Goal: Information Seeking & Learning: Learn about a topic

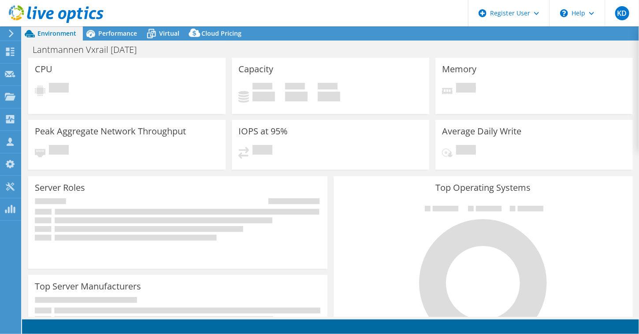
select select "EUFrankfurt"
select select "USD"
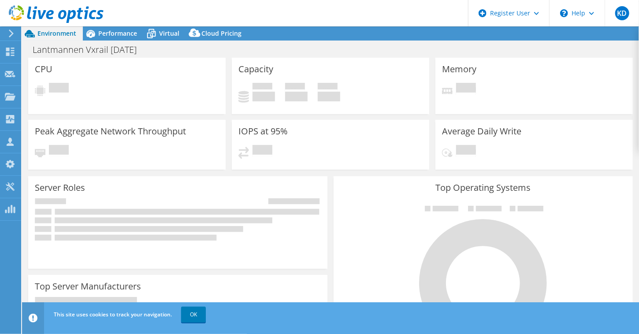
click at [26, 14] on icon at bounding box center [56, 14] width 95 height 18
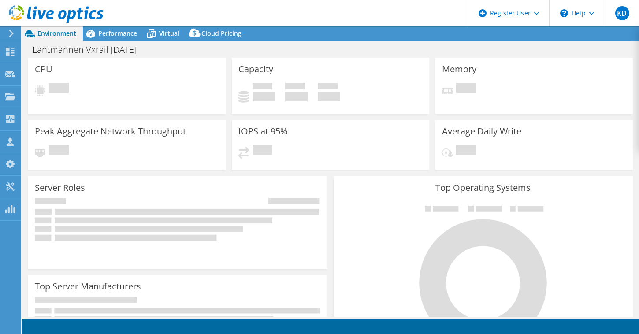
select select "EUFrankfurt"
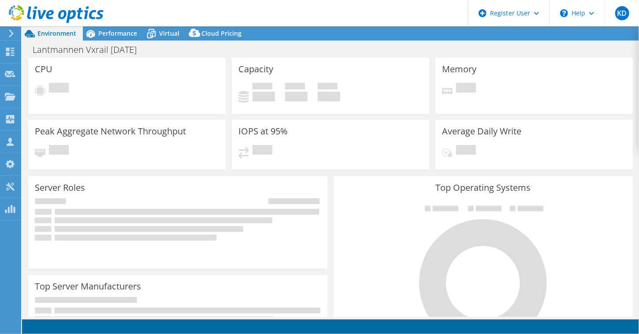
select select "EUFrankfurt"
select select "USD"
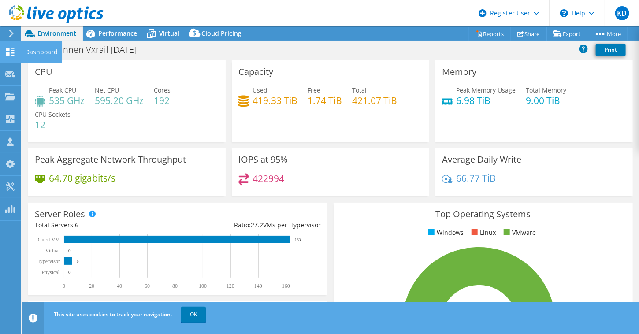
click at [34, 54] on div "Dashboard" at bounding box center [41, 52] width 41 height 22
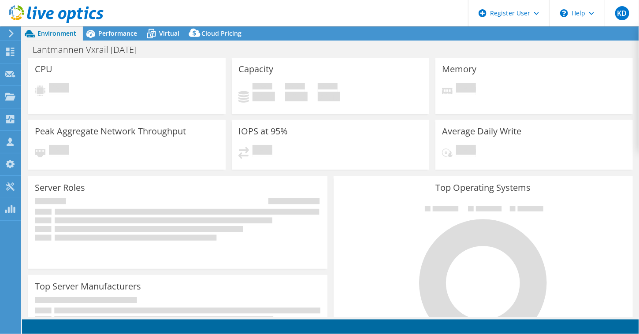
select select "EUFrankfurt"
select select "USD"
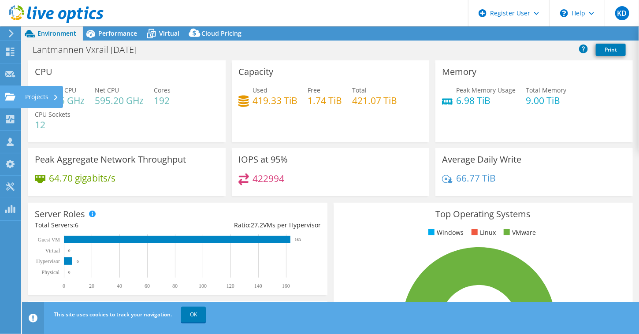
click at [33, 97] on div "Projects" at bounding box center [42, 97] width 42 height 22
click at [40, 99] on div "Projects" at bounding box center [42, 97] width 42 height 22
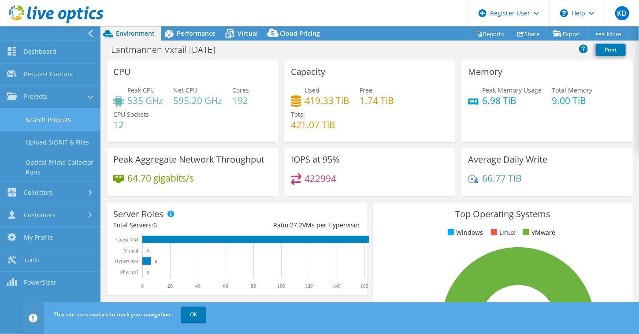
click at [37, 118] on link "Search Projects" at bounding box center [50, 119] width 100 height 22
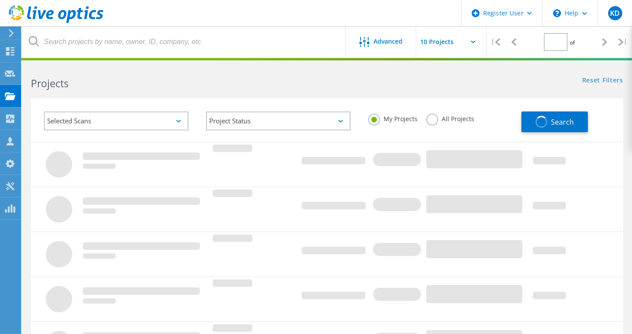
type input "1"
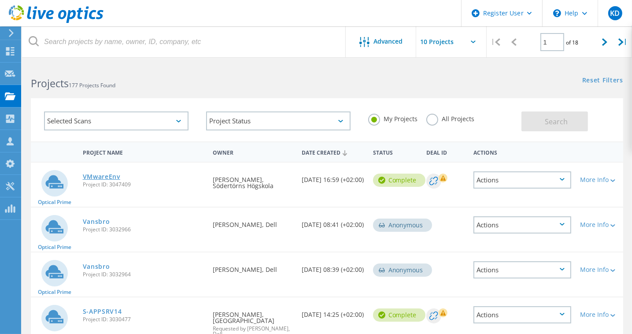
click at [104, 177] on link "VMwareEnv" at bounding box center [101, 177] width 37 height 6
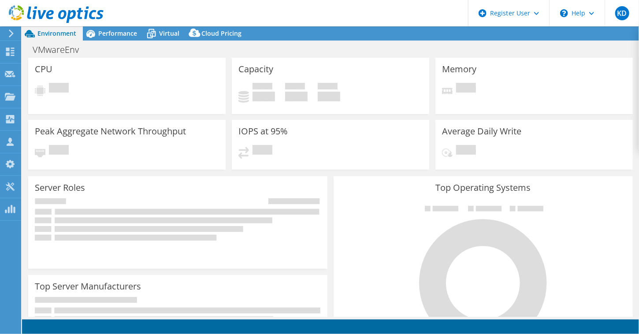
select select "USD"
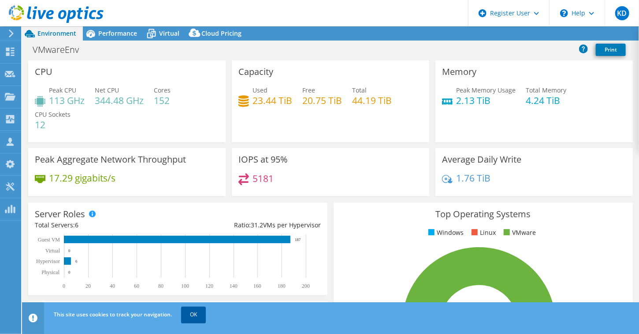
click at [197, 318] on link "OK" at bounding box center [193, 315] width 25 height 16
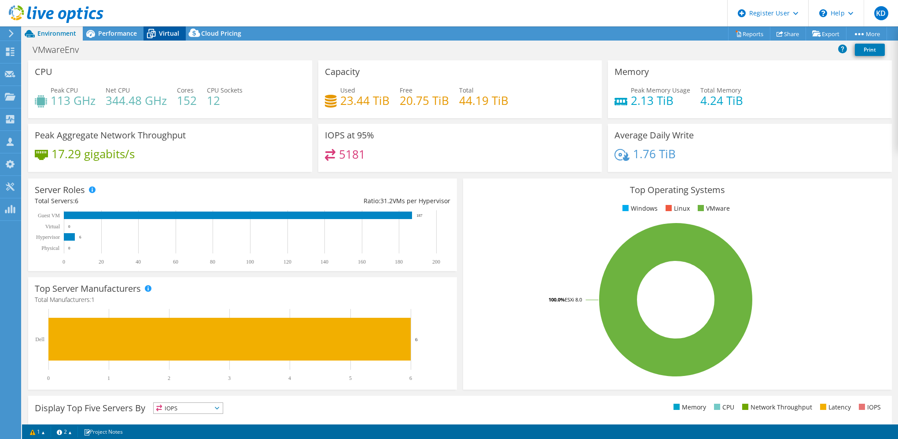
click at [157, 34] on icon at bounding box center [151, 33] width 15 height 15
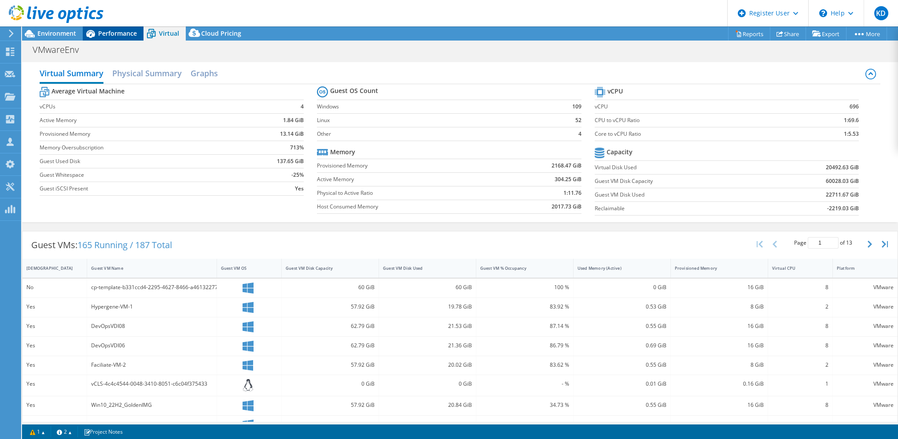
click at [130, 32] on span "Performance" at bounding box center [117, 33] width 39 height 8
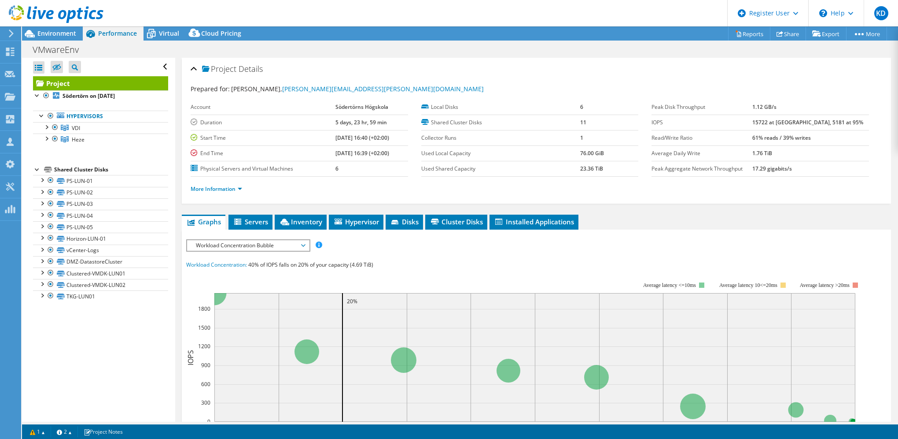
click at [230, 245] on span "Workload Concentration Bubble" at bounding box center [248, 245] width 113 height 11
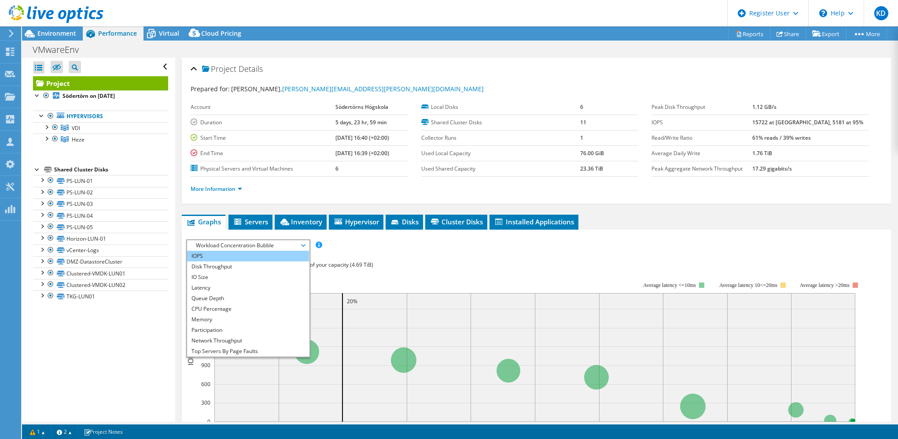
click at [253, 257] on li "IOPS" at bounding box center [248, 256] width 122 height 11
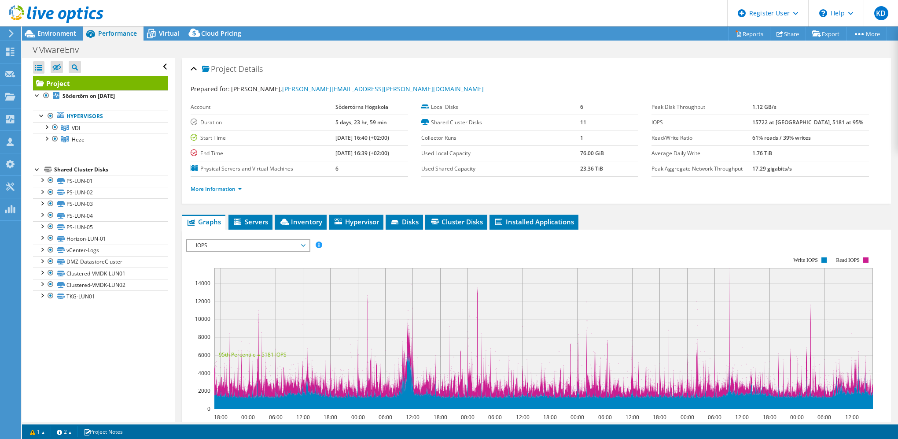
click at [253, 244] on span "IOPS" at bounding box center [248, 245] width 113 height 11
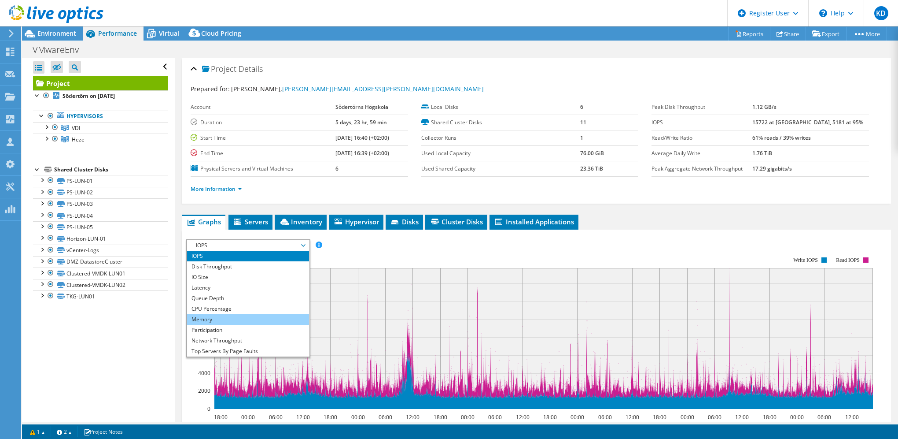
click at [243, 320] on li "Memory" at bounding box center [248, 319] width 122 height 11
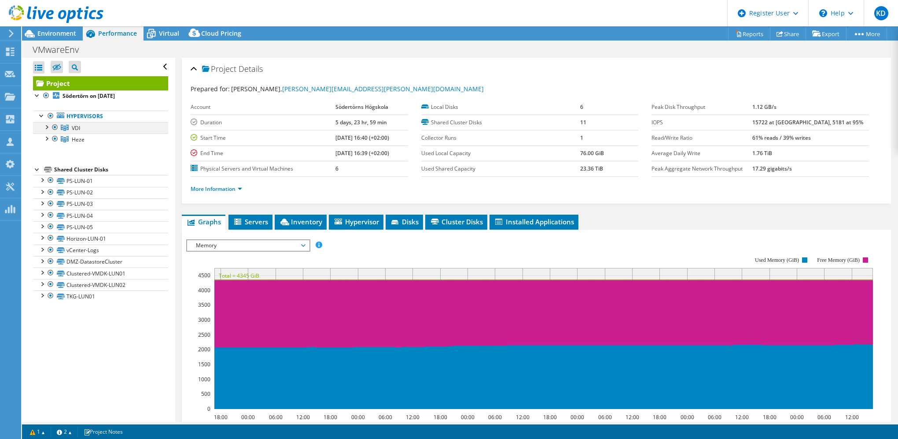
click at [44, 128] on div at bounding box center [46, 126] width 9 height 9
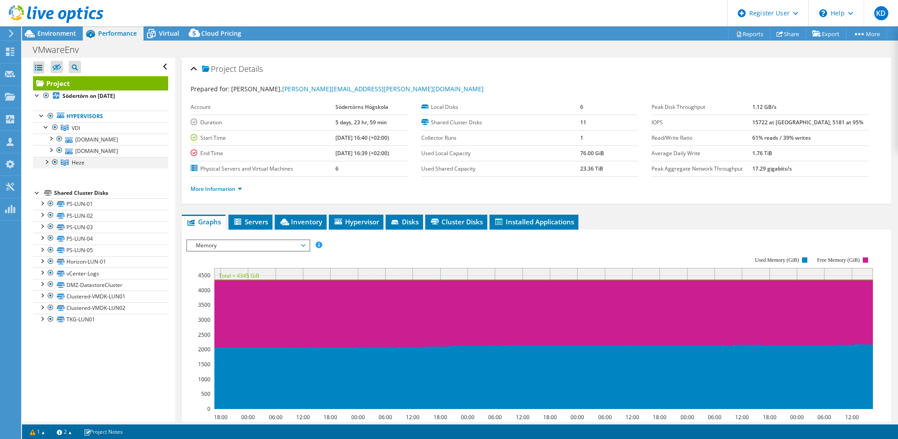
click at [46, 161] on div at bounding box center [46, 161] width 9 height 9
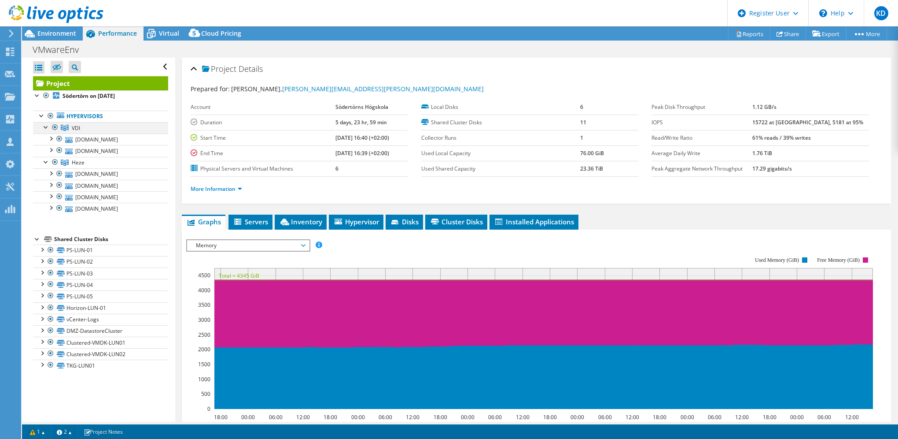
click at [54, 127] on div at bounding box center [55, 127] width 9 height 11
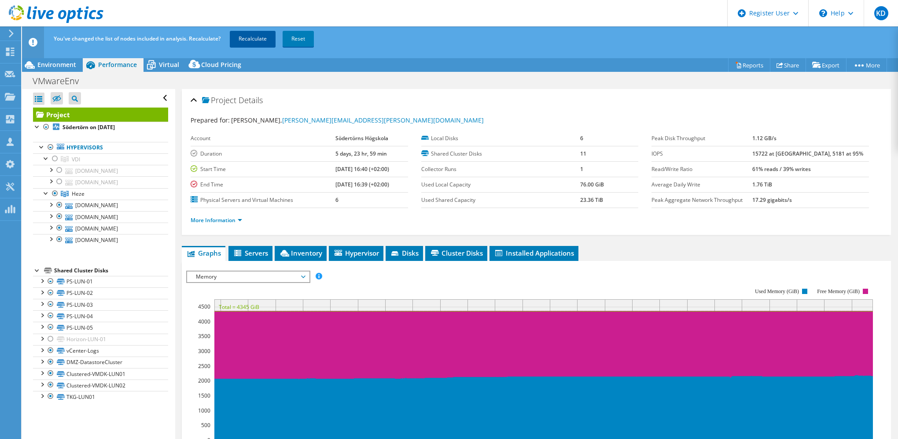
click at [252, 39] on link "Recalculate" at bounding box center [253, 39] width 46 height 16
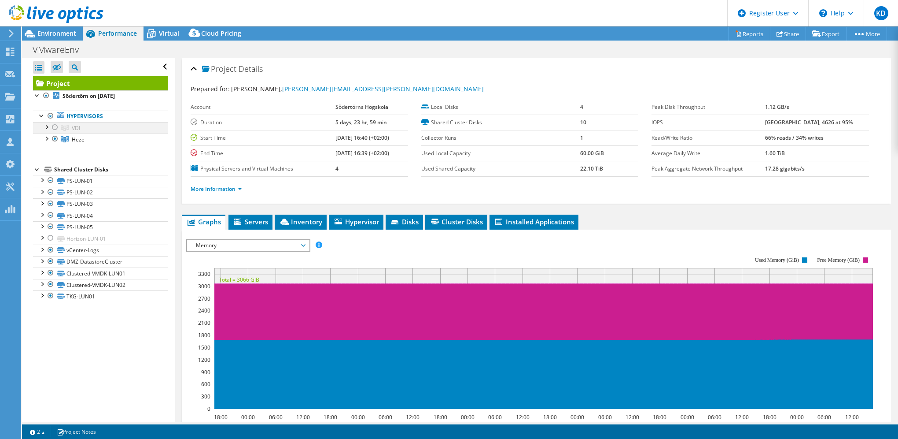
click at [55, 126] on div at bounding box center [55, 127] width 9 height 11
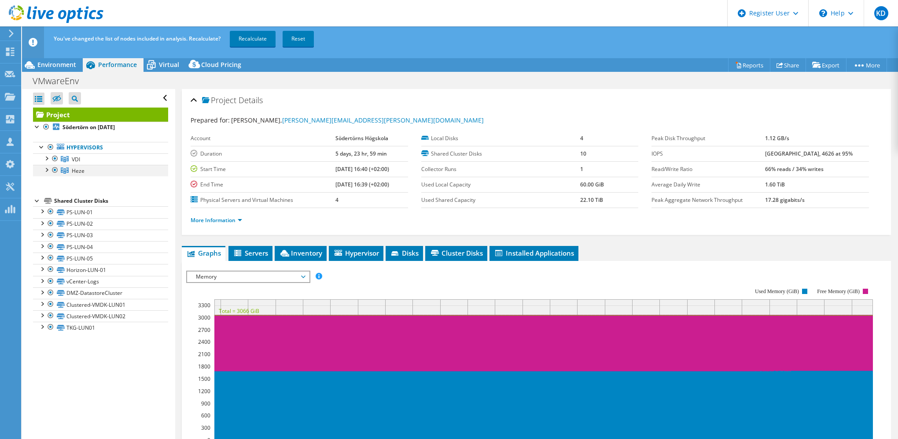
click at [52, 171] on div at bounding box center [55, 170] width 9 height 11
click at [256, 43] on link "Recalculate" at bounding box center [253, 39] width 46 height 16
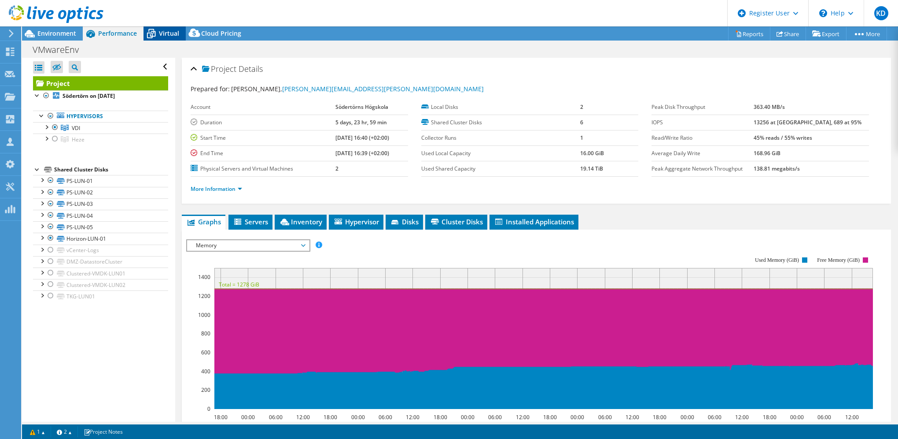
click at [170, 35] on span "Virtual" at bounding box center [169, 33] width 20 height 8
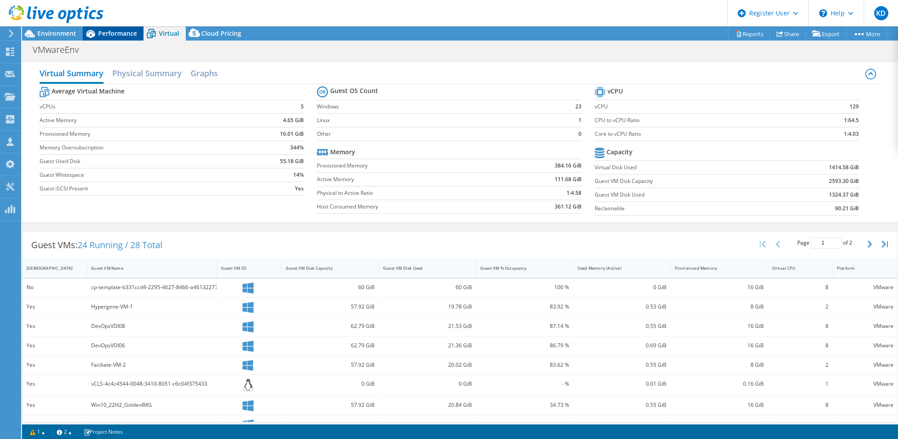
click at [126, 34] on span "Performance" at bounding box center [117, 33] width 39 height 8
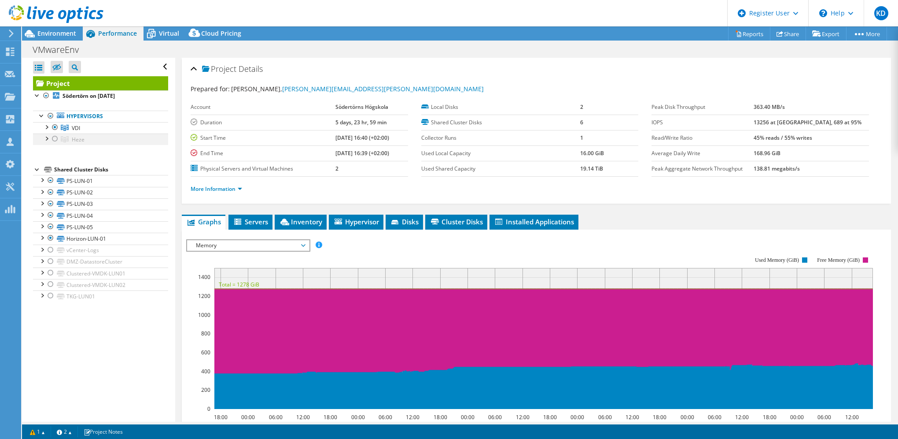
click at [52, 139] on div at bounding box center [55, 138] width 9 height 11
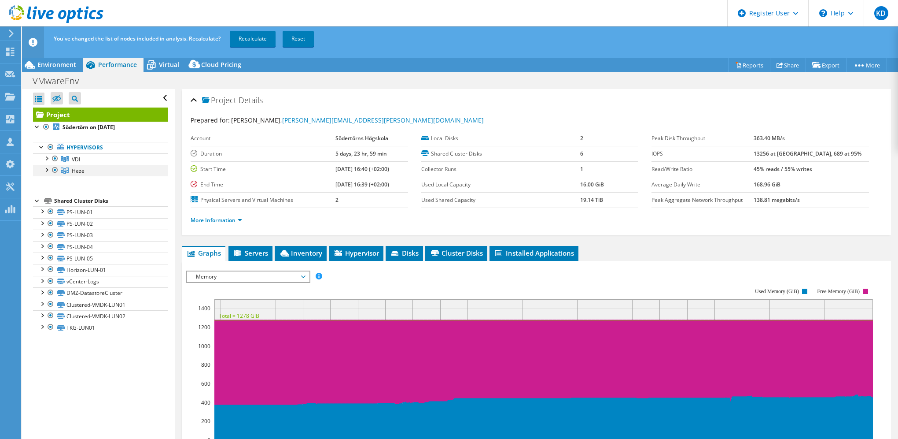
click at [48, 167] on div at bounding box center [46, 169] width 9 height 9
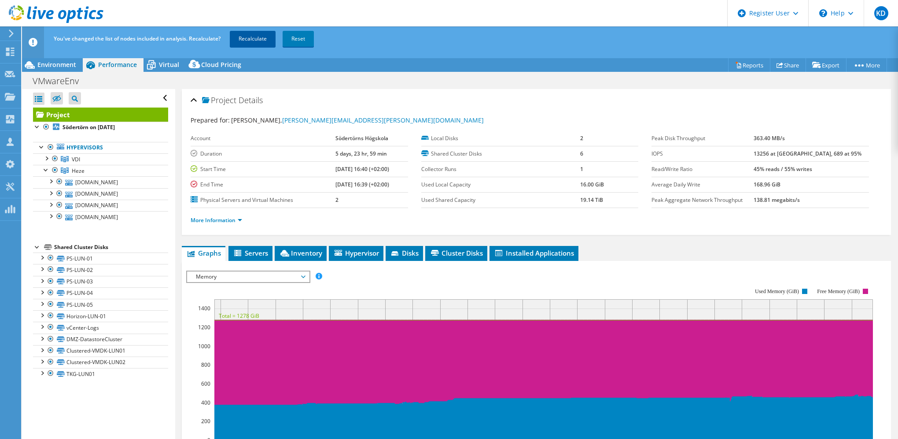
click at [251, 38] on link "Recalculate" at bounding box center [253, 39] width 46 height 16
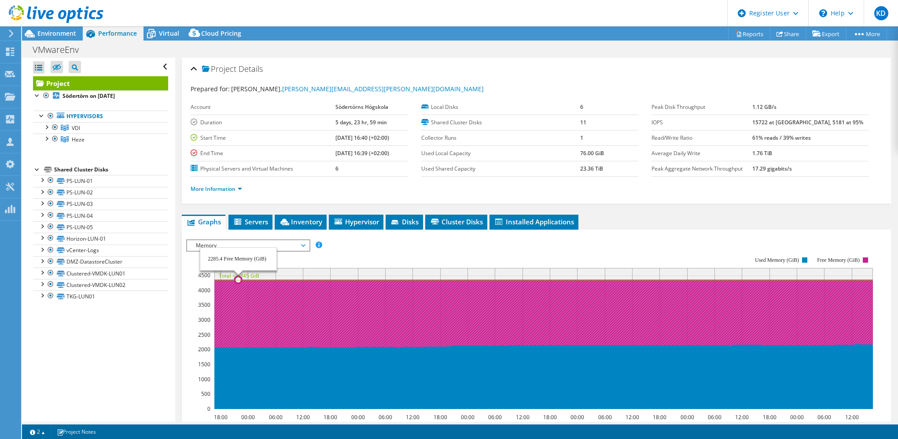
select select "USD"
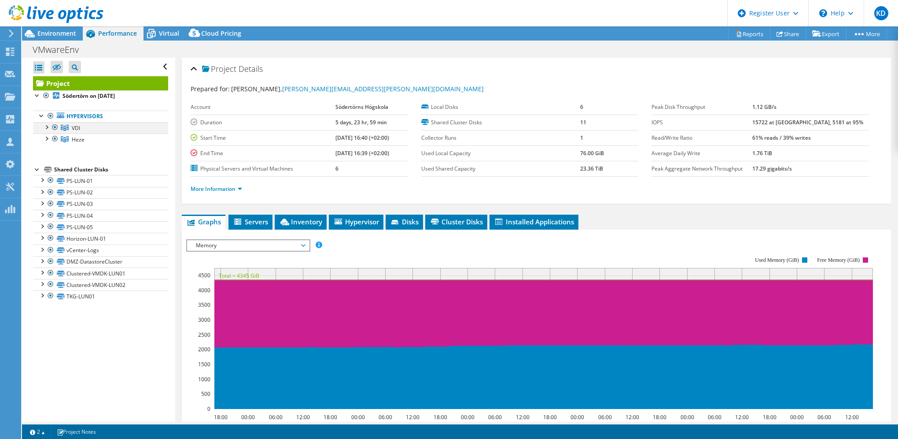
click at [53, 127] on div at bounding box center [55, 127] width 9 height 11
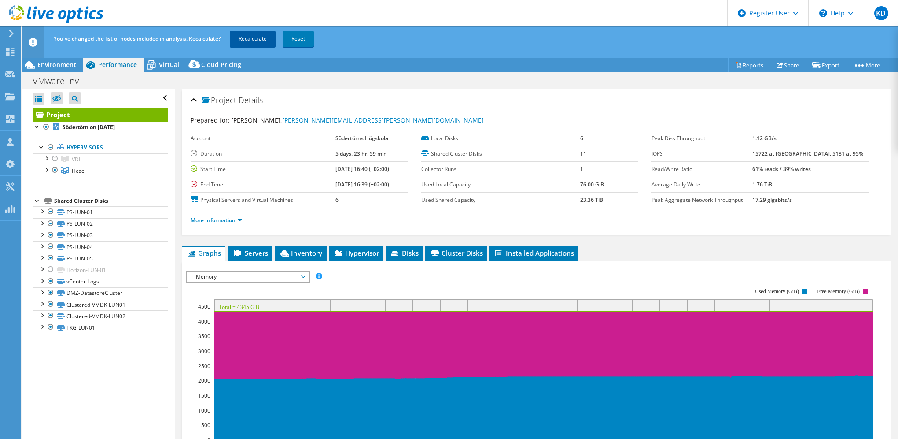
click at [253, 40] on link "Recalculate" at bounding box center [253, 39] width 46 height 16
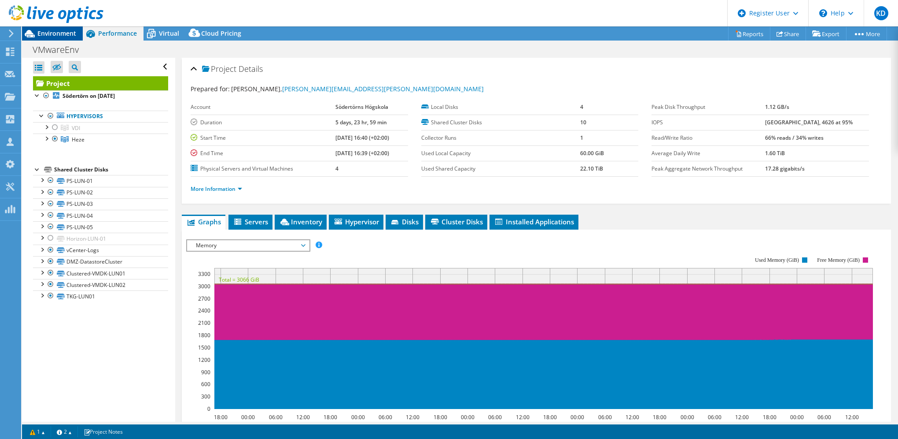
click at [70, 33] on span "Environment" at bounding box center [56, 33] width 39 height 8
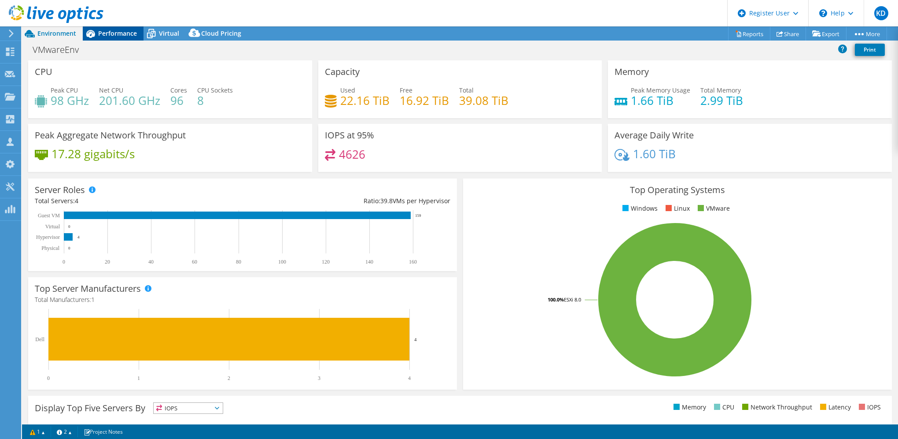
click at [111, 30] on span "Performance" at bounding box center [117, 33] width 39 height 8
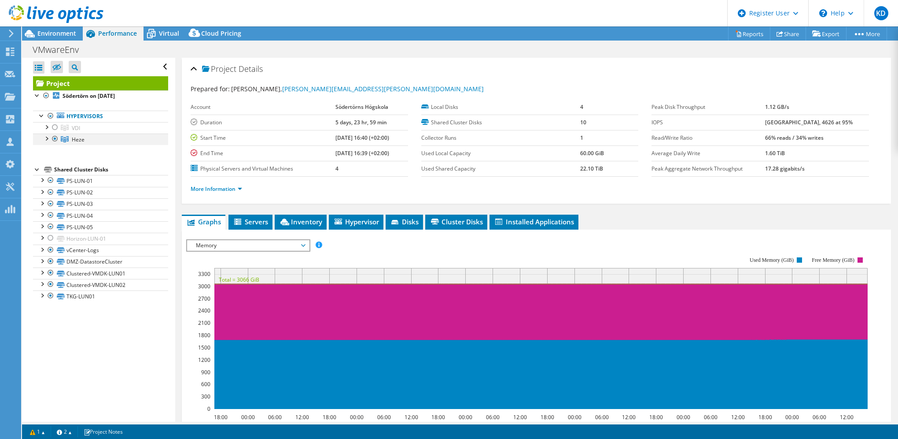
click at [55, 138] on div at bounding box center [55, 138] width 9 height 11
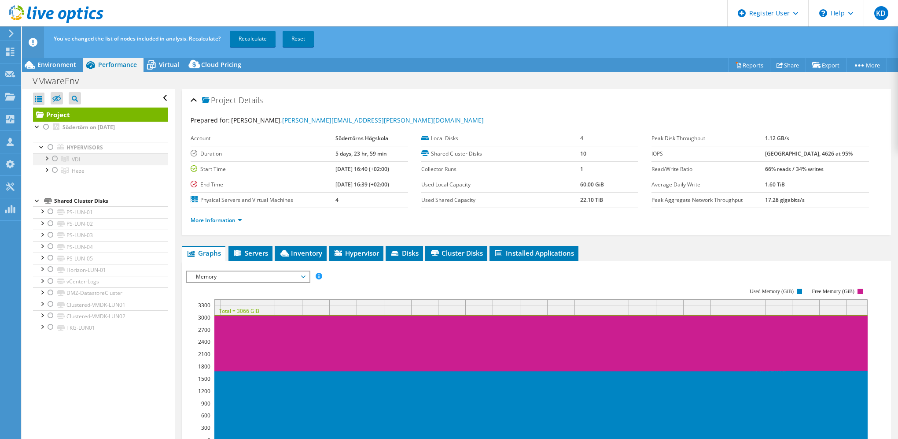
click at [53, 157] on div at bounding box center [55, 158] width 9 height 11
click at [257, 38] on link "Recalculate" at bounding box center [253, 39] width 46 height 16
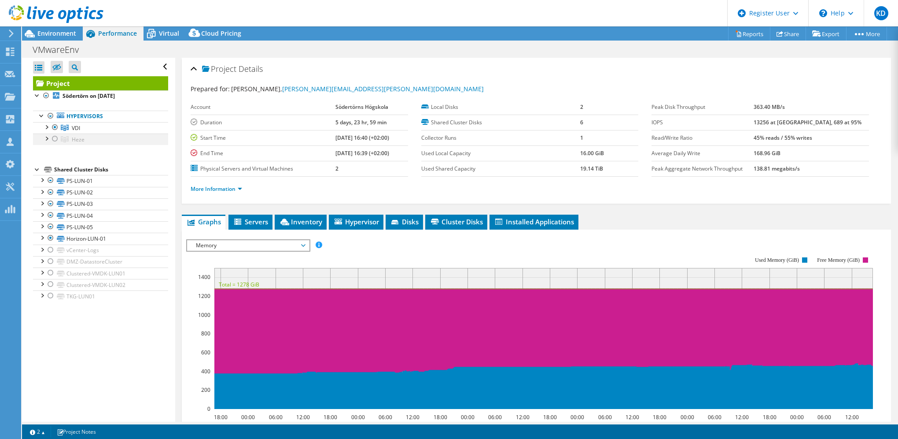
click at [55, 139] on div at bounding box center [55, 138] width 9 height 11
click at [151, 284] on link "Clustered-VMDK-LUN02" at bounding box center [100, 284] width 135 height 11
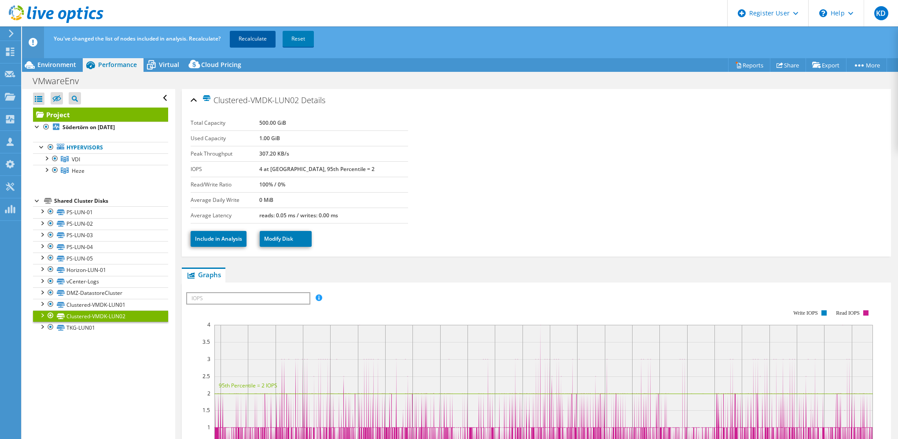
click at [263, 37] on link "Recalculate" at bounding box center [253, 39] width 46 height 16
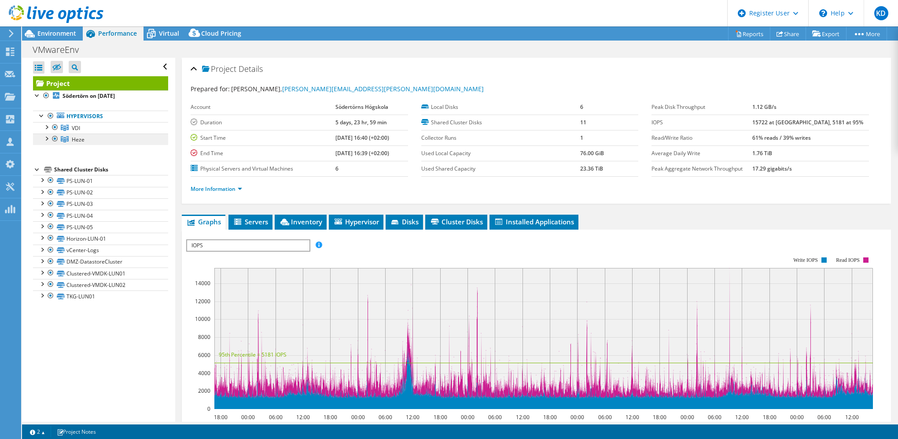
click at [89, 143] on link "Heze" at bounding box center [100, 138] width 135 height 11
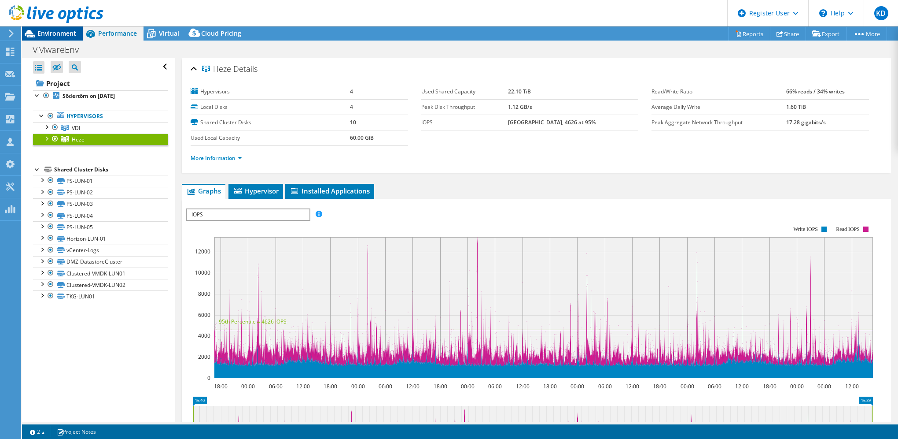
click at [52, 30] on span "Environment" at bounding box center [56, 33] width 39 height 8
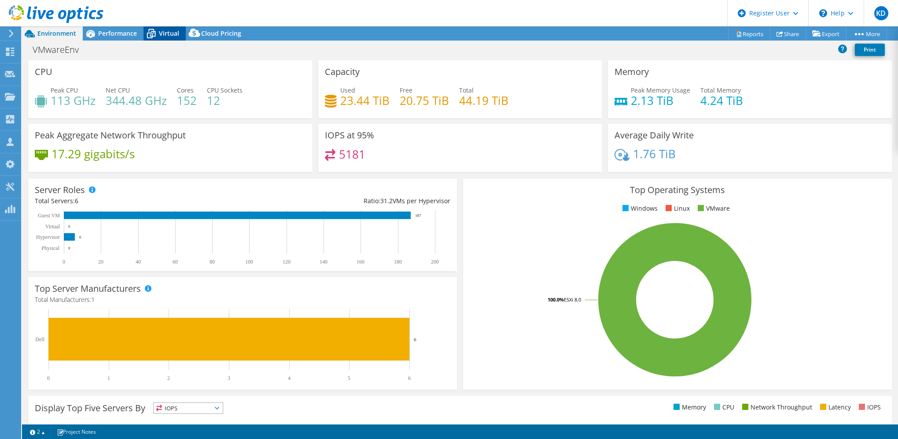
click at [165, 31] on span "Virtual" at bounding box center [169, 33] width 20 height 8
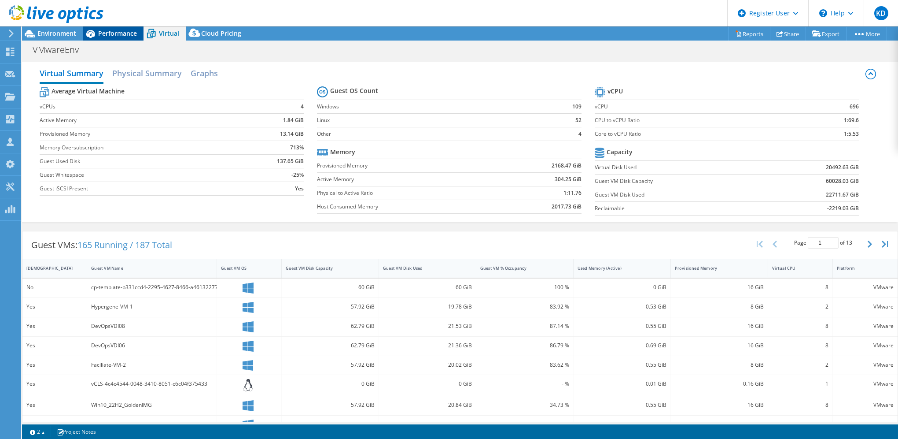
click at [129, 36] on span "Performance" at bounding box center [117, 33] width 39 height 8
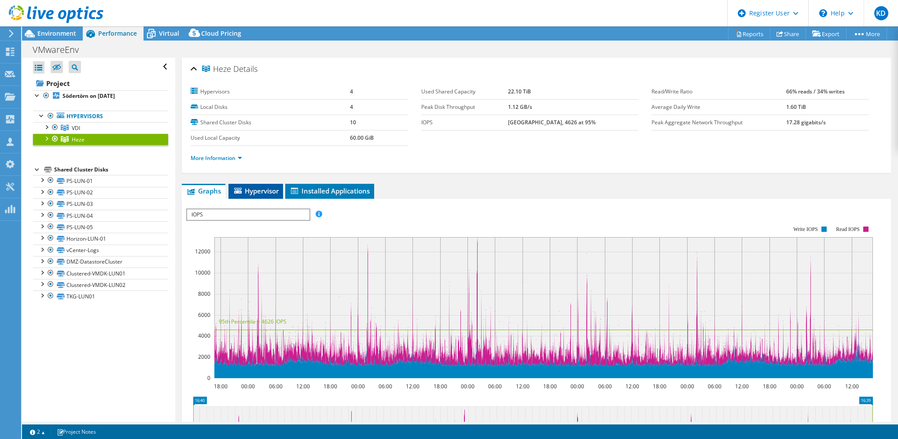
click at [256, 192] on span "Hypervisor" at bounding box center [256, 190] width 46 height 9
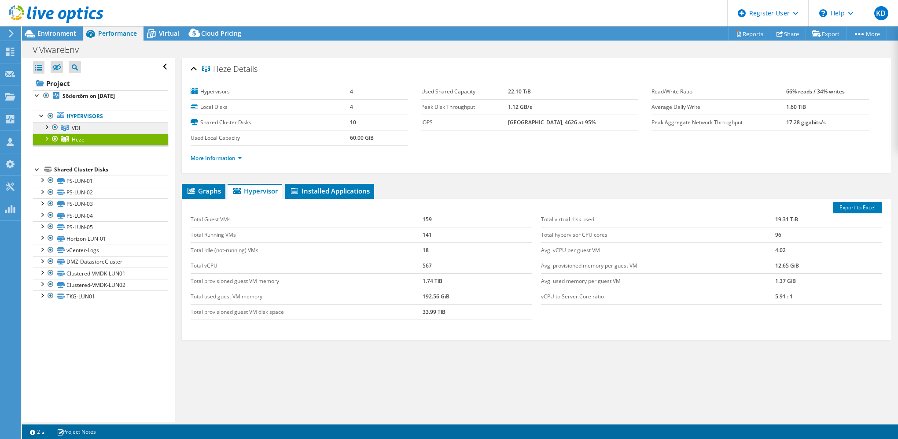
click at [115, 127] on link "VDI" at bounding box center [100, 127] width 135 height 11
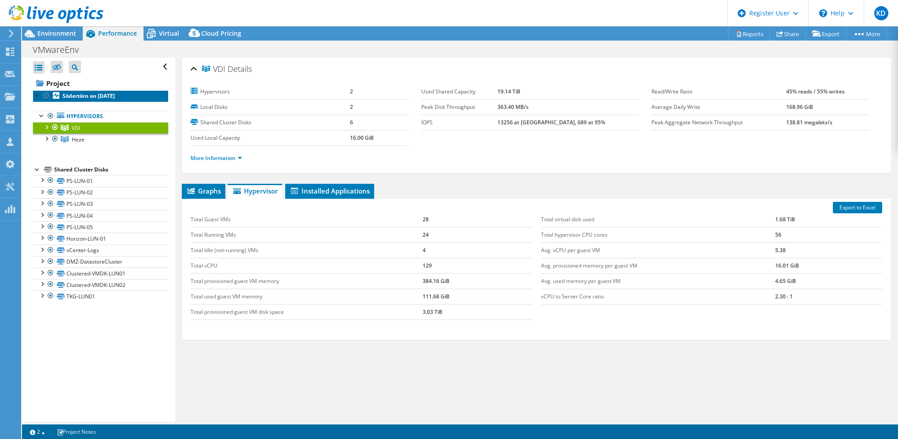
click at [78, 90] on link "Södertörn on [DATE]" at bounding box center [100, 95] width 135 height 11
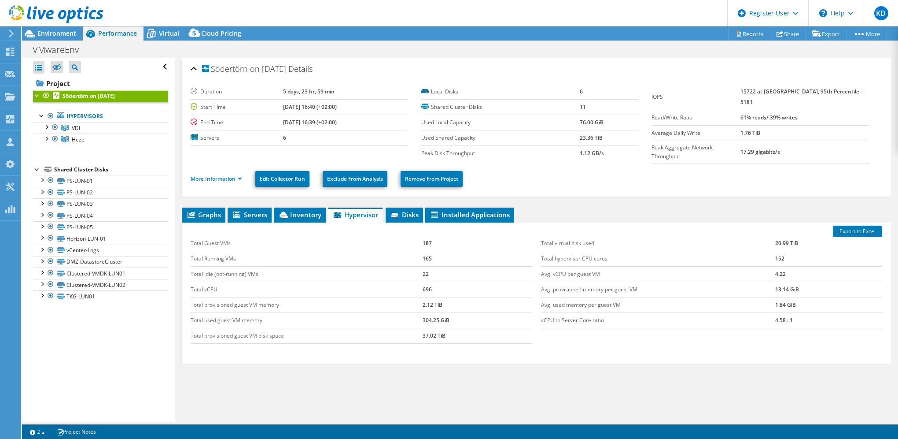
select select "USD"
click at [302, 211] on span "Inventory" at bounding box center [299, 214] width 43 height 9
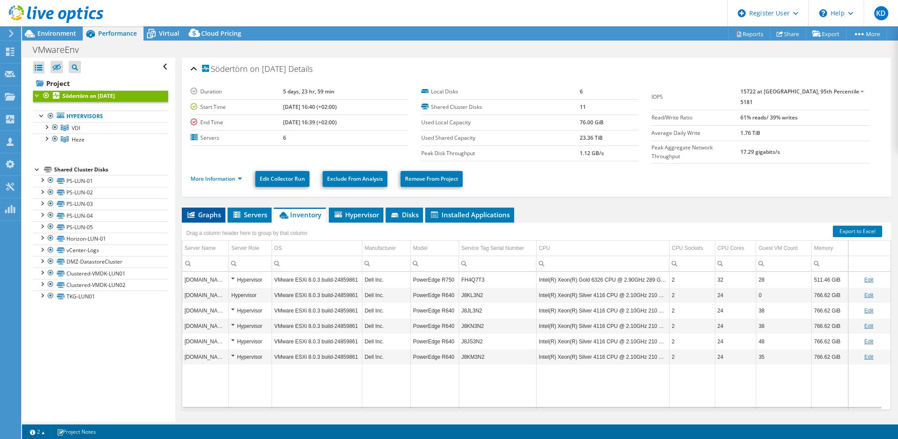
click at [202, 207] on li "Graphs" at bounding box center [204, 214] width 44 height 15
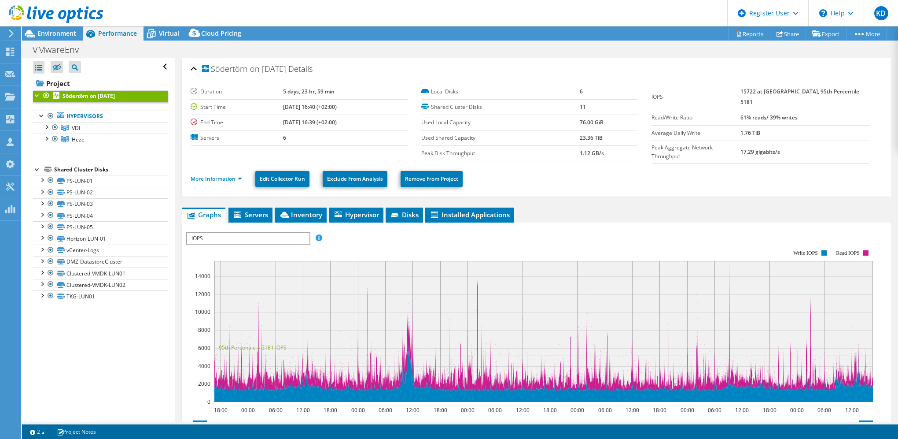
click at [259, 233] on span "IOPS" at bounding box center [248, 238] width 122 height 11
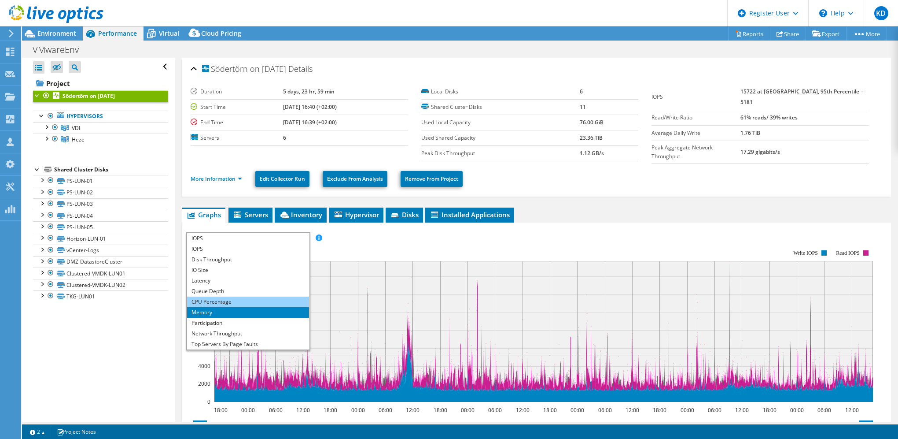
click at [245, 301] on li "CPU Percentage" at bounding box center [248, 301] width 122 height 11
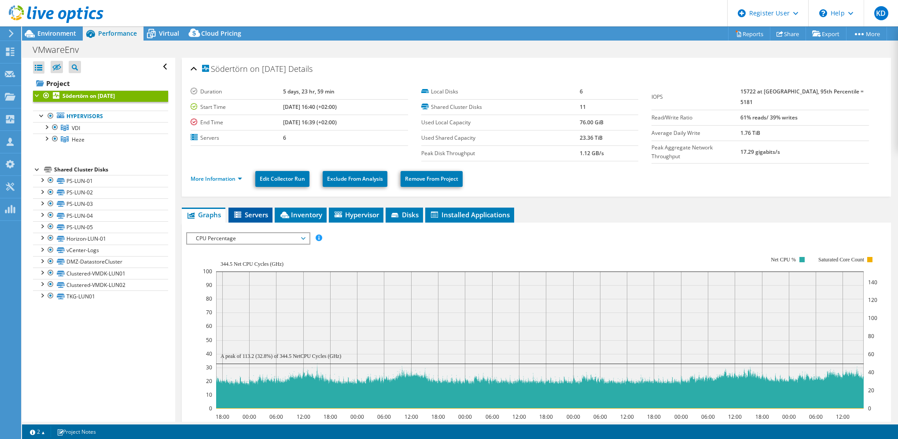
click at [254, 210] on span "Servers" at bounding box center [250, 214] width 35 height 9
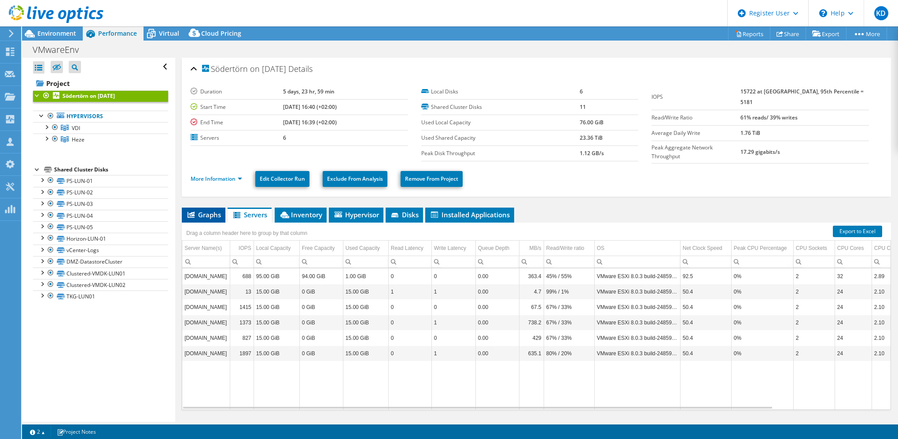
click at [203, 210] on span "Graphs" at bounding box center [203, 214] width 35 height 9
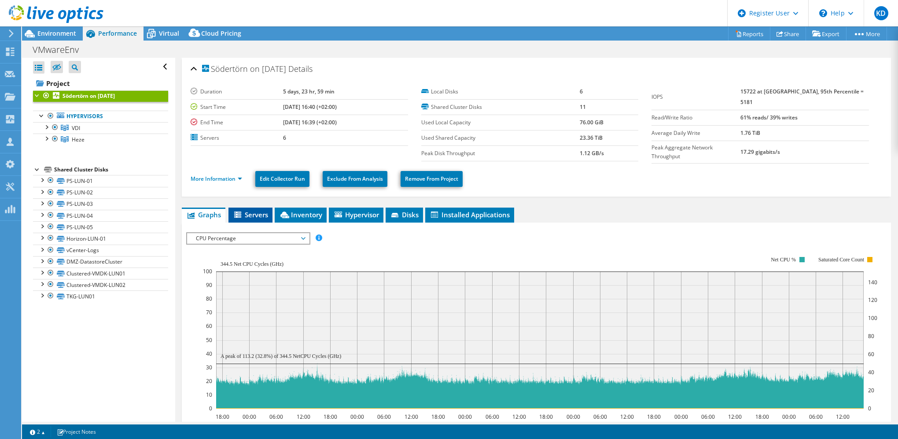
click at [254, 211] on span "Servers" at bounding box center [250, 214] width 35 height 9
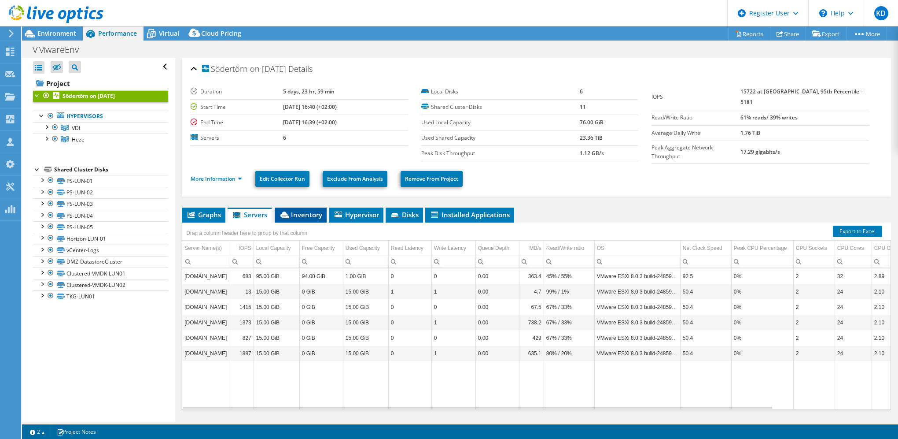
click at [317, 213] on span "Inventory" at bounding box center [300, 214] width 43 height 9
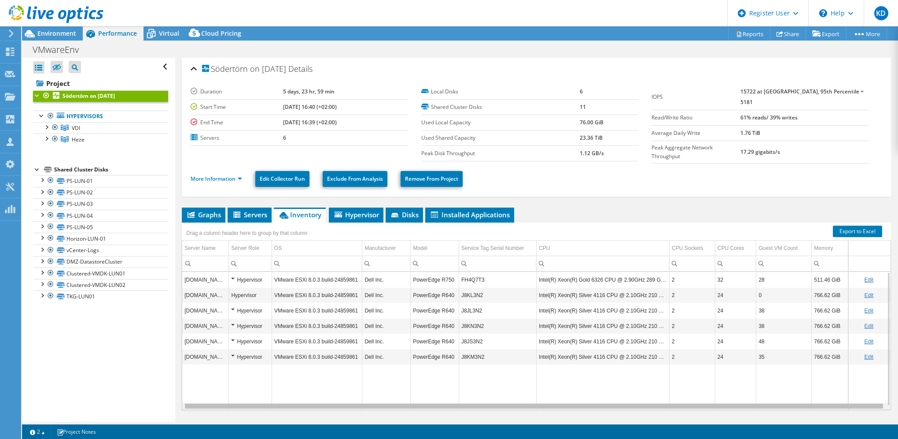
scroll to position [0, 2]
drag, startPoint x: 358, startPoint y: 403, endPoint x: 513, endPoint y: 401, distance: 155.0
click at [513, 401] on body "KD Dell User [PERSON_NAME] [PERSON_NAME][EMAIL_ADDRESS][DOMAIN_NAME] Dell My Pr…" at bounding box center [449, 219] width 898 height 439
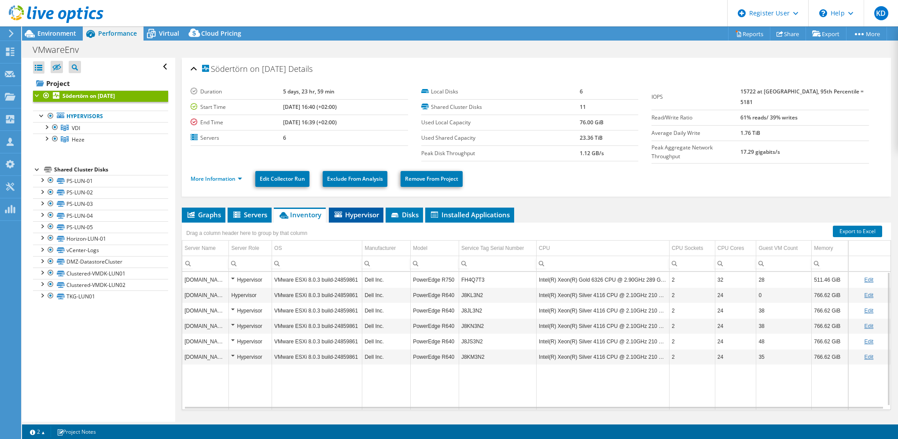
click at [363, 212] on span "Hypervisor" at bounding box center [356, 214] width 46 height 9
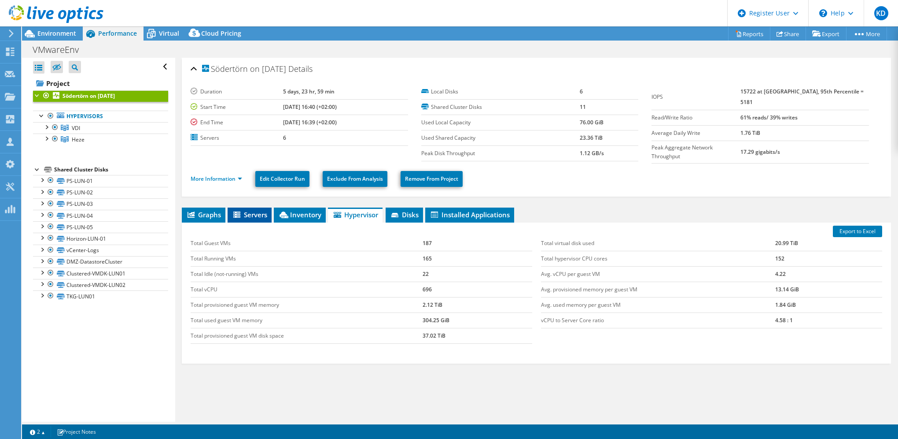
click at [252, 215] on li "Servers" at bounding box center [250, 214] width 44 height 15
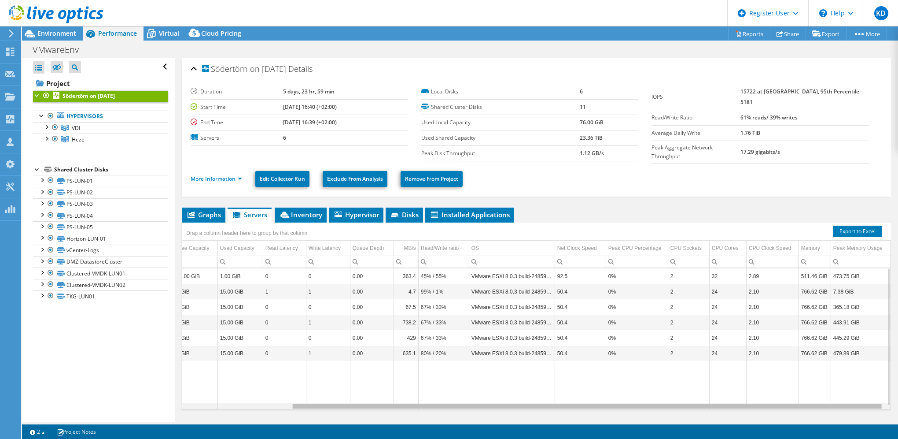
scroll to position [0, 0]
drag, startPoint x: 394, startPoint y: 403, endPoint x: 739, endPoint y: 377, distance: 346.8
click at [740, 377] on body "KD Dell User [PERSON_NAME] [PERSON_NAME][EMAIL_ADDRESS][DOMAIN_NAME] Dell My Pr…" at bounding box center [449, 219] width 898 height 439
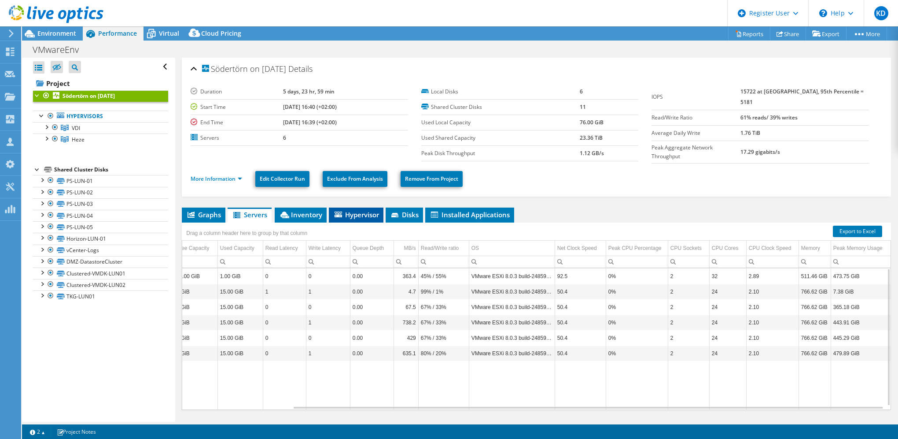
click at [356, 210] on span "Hypervisor" at bounding box center [356, 214] width 46 height 9
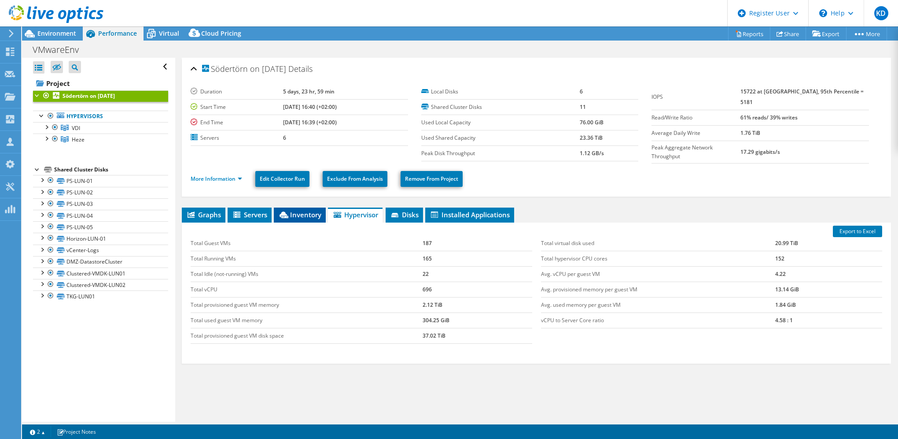
click at [307, 214] on span "Inventory" at bounding box center [299, 214] width 43 height 9
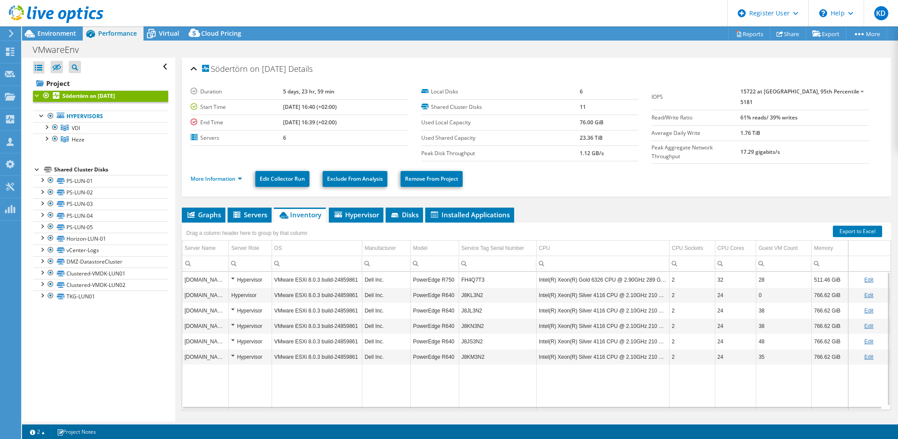
drag, startPoint x: 448, startPoint y: 399, endPoint x: 625, endPoint y: 390, distance: 177.3
click at [625, 390] on tr "Data grid" at bounding box center [536, 386] width 709 height 45
click at [410, 211] on span "Disks" at bounding box center [404, 214] width 29 height 9
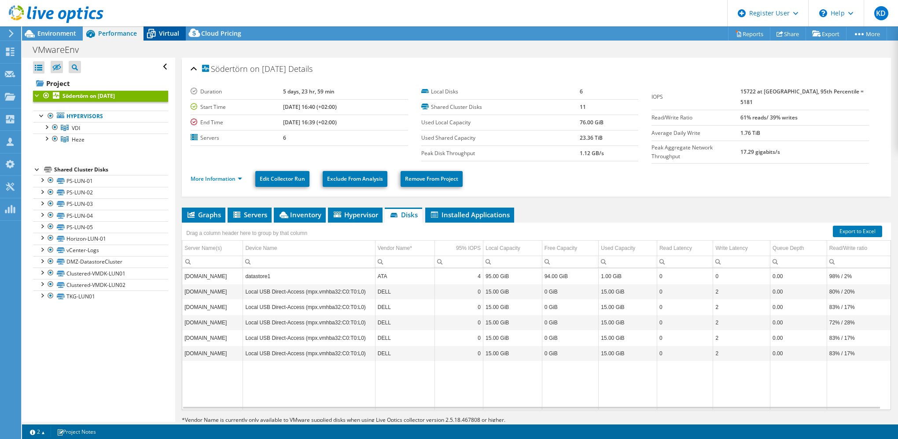
click at [145, 33] on icon at bounding box center [151, 33] width 15 height 15
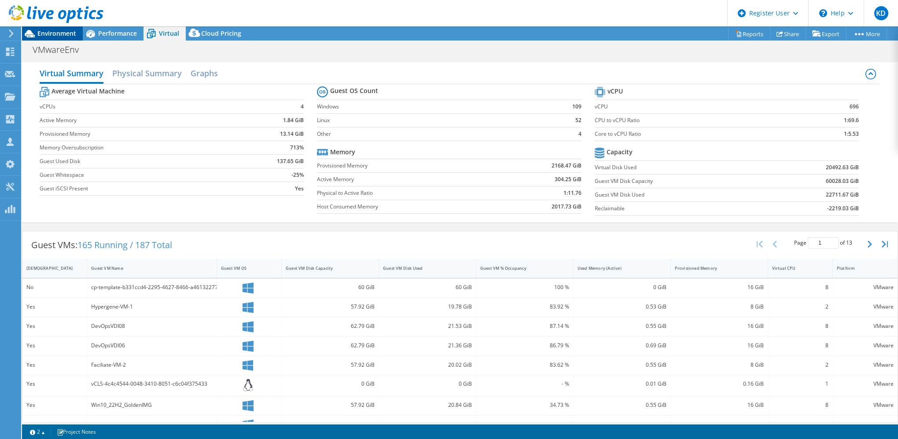
click at [68, 40] on div "Environment" at bounding box center [52, 33] width 61 height 14
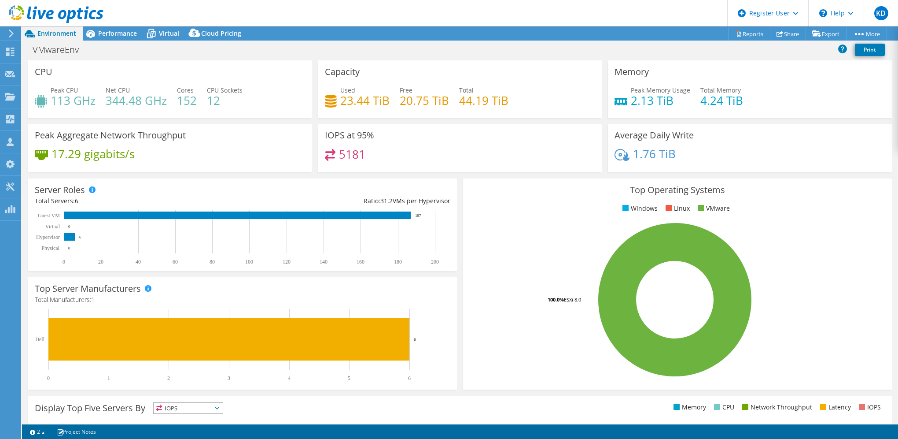
click at [110, 25] on header "KD Dell User [PERSON_NAME] [PERSON_NAME][EMAIL_ADDRESS][DOMAIN_NAME] Dell My Pr…" at bounding box center [449, 13] width 898 height 26
click at [106, 32] on span "Performance" at bounding box center [117, 33] width 39 height 8
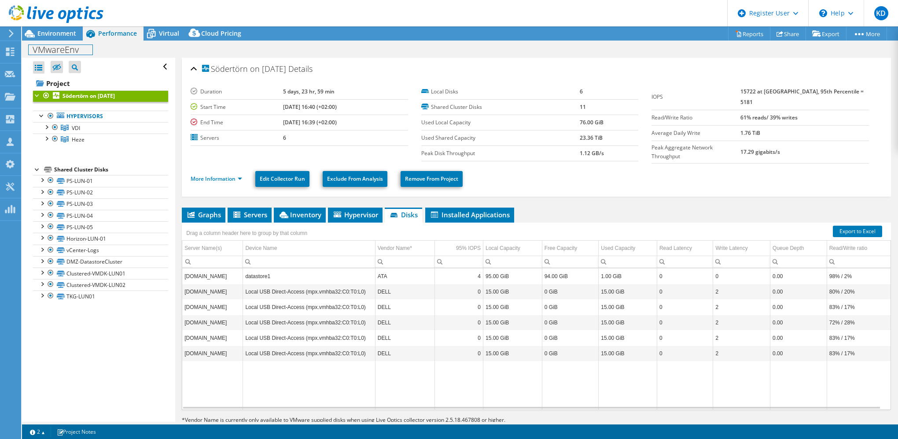
click at [58, 41] on div "VMwareEnv Print" at bounding box center [460, 49] width 876 height 17
click at [58, 34] on span "Environment" at bounding box center [56, 33] width 39 height 8
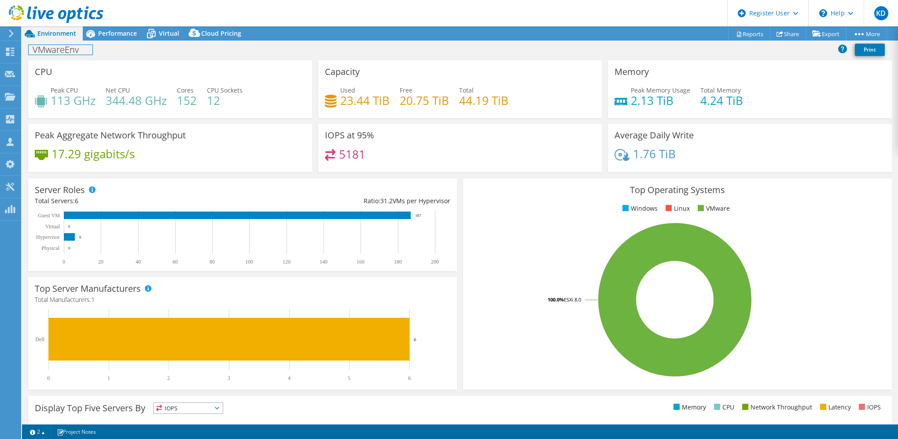
click at [60, 51] on h1 "VMwareEnv" at bounding box center [61, 50] width 64 height 10
click at [56, 34] on span "Environment" at bounding box center [56, 33] width 39 height 8
click at [133, 36] on span "Performance" at bounding box center [117, 33] width 39 height 8
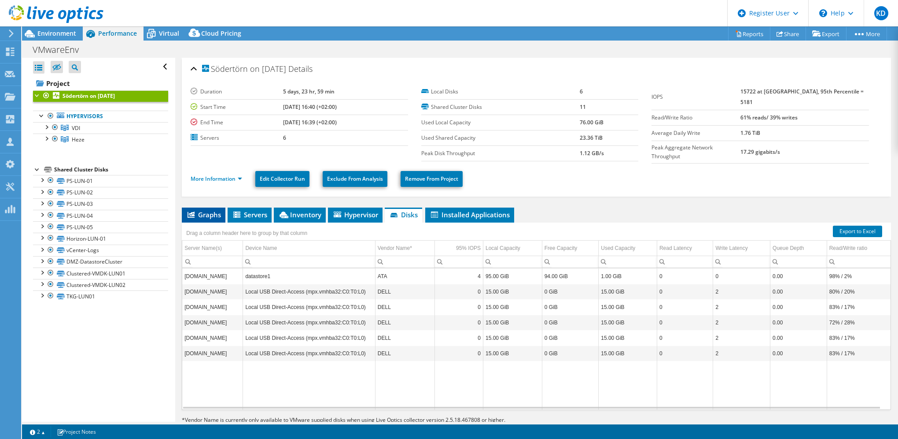
click at [207, 213] on span "Graphs" at bounding box center [203, 214] width 35 height 9
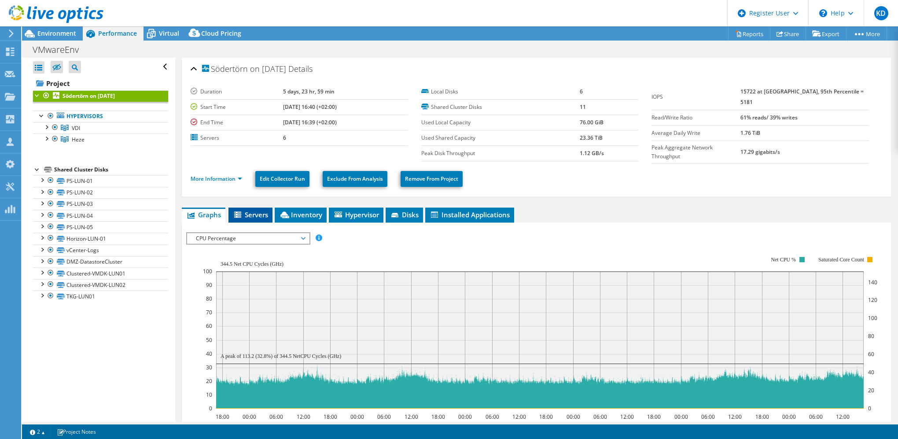
click at [233, 213] on li "Servers" at bounding box center [251, 214] width 44 height 15
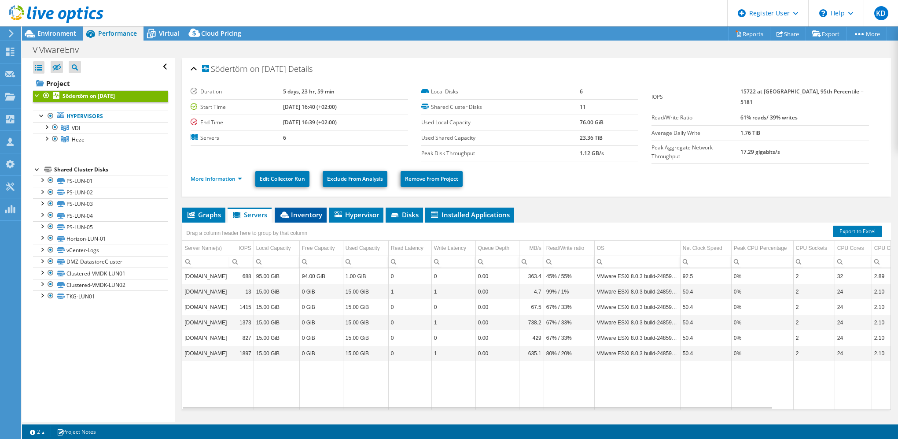
click at [319, 211] on span "Inventory" at bounding box center [300, 214] width 43 height 9
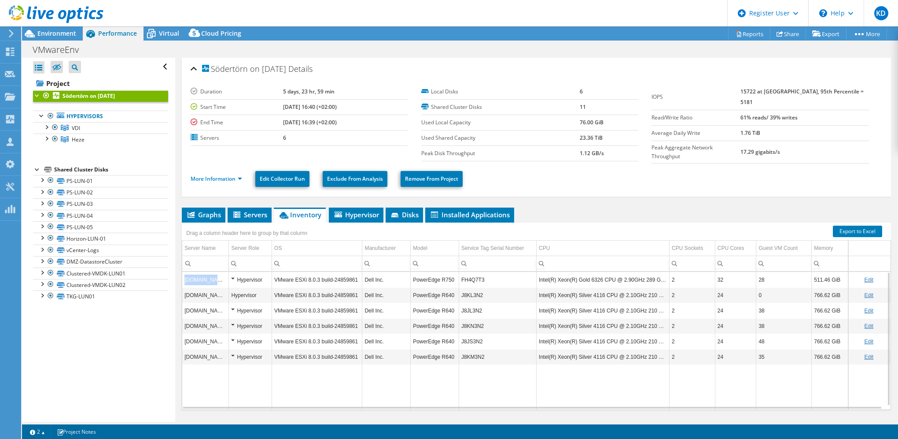
drag, startPoint x: 215, startPoint y: 279, endPoint x: 185, endPoint y: 280, distance: 30.0
click at [185, 280] on td "[DOMAIN_NAME]" at bounding box center [205, 279] width 47 height 15
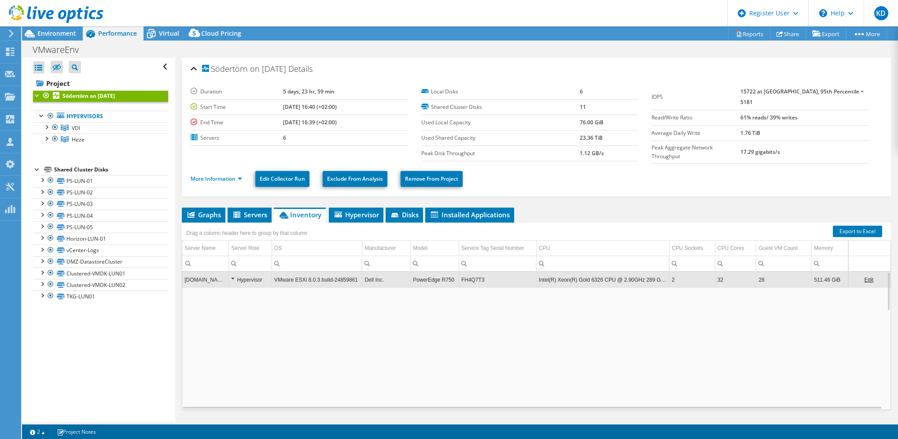
copy td "[DOMAIN_NAME]"
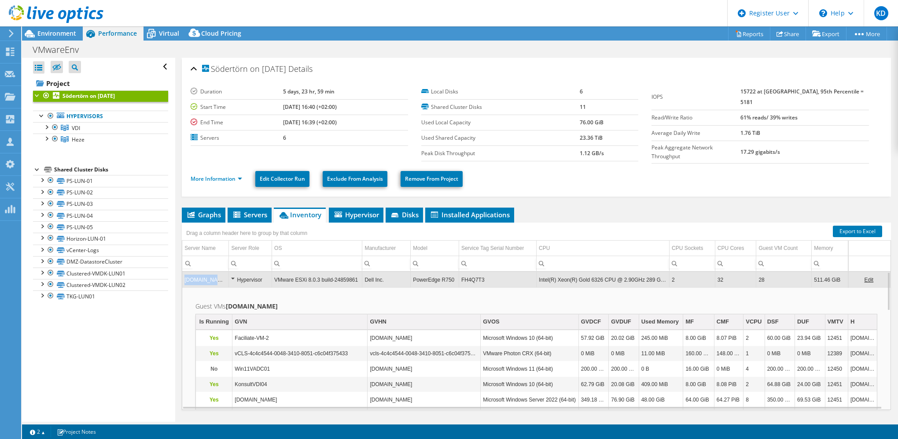
drag, startPoint x: 211, startPoint y: 279, endPoint x: 185, endPoint y: 278, distance: 26.9
click at [185, 278] on td "[DOMAIN_NAME]" at bounding box center [205, 279] width 47 height 15
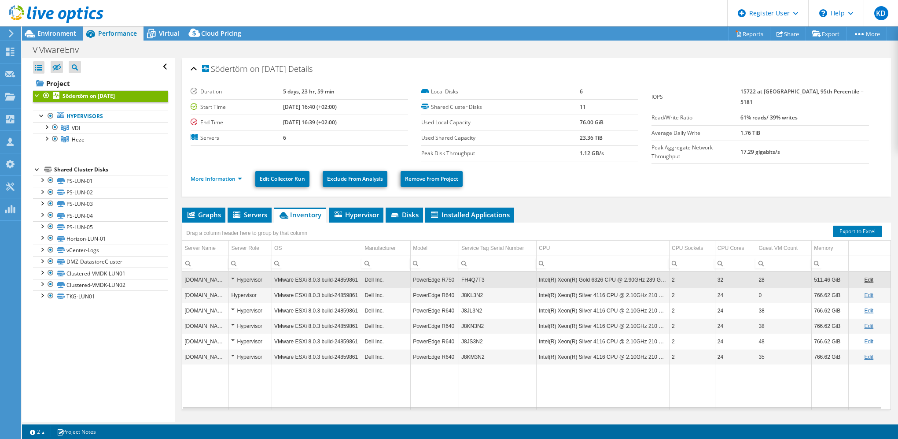
click at [214, 277] on td "[DOMAIN_NAME]" at bounding box center [205, 279] width 47 height 15
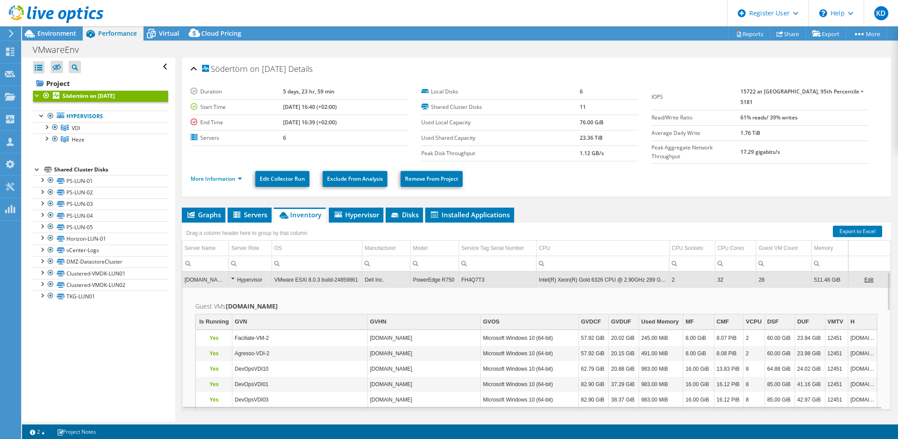
click at [208, 277] on td "[DOMAIN_NAME]" at bounding box center [205, 279] width 47 height 15
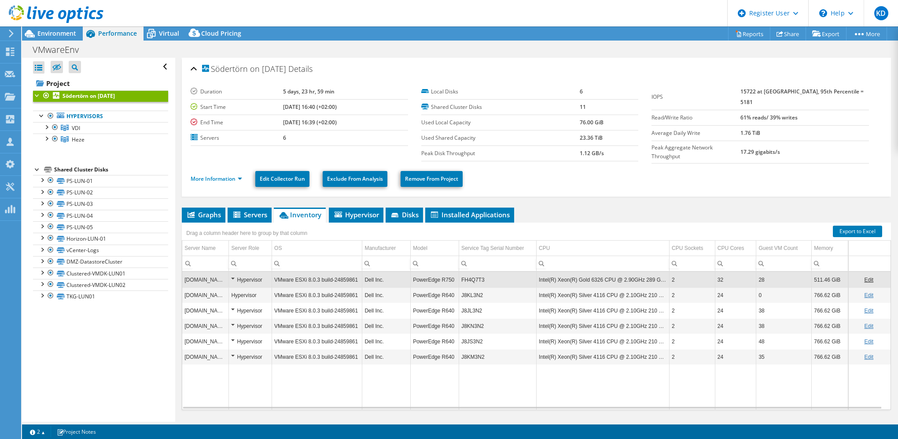
click at [208, 277] on td "[DOMAIN_NAME]" at bounding box center [205, 279] width 47 height 15
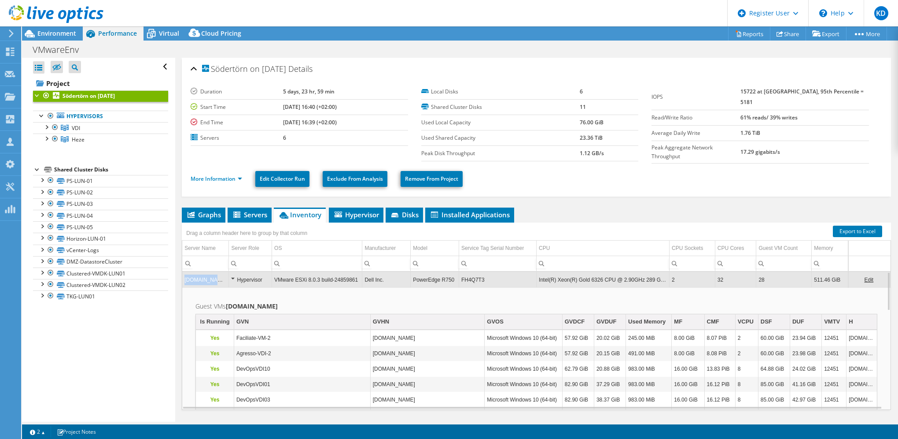
drag, startPoint x: 185, startPoint y: 277, endPoint x: 207, endPoint y: 278, distance: 21.6
click at [207, 278] on td "[DOMAIN_NAME]" at bounding box center [205, 279] width 47 height 15
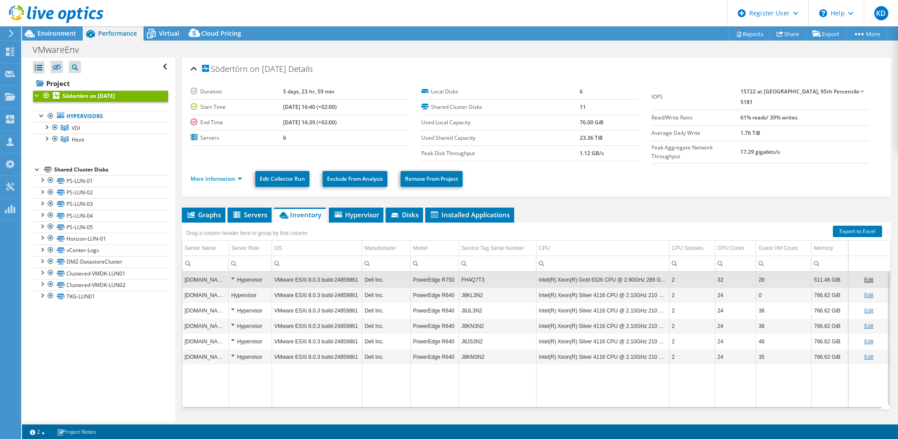
click at [200, 277] on td "[DOMAIN_NAME]" at bounding box center [205, 279] width 47 height 15
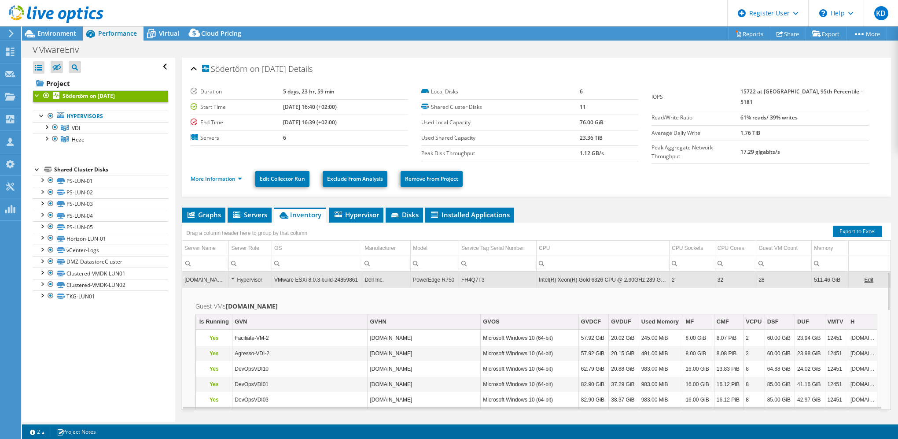
click at [199, 277] on td "[DOMAIN_NAME]" at bounding box center [205, 279] width 47 height 15
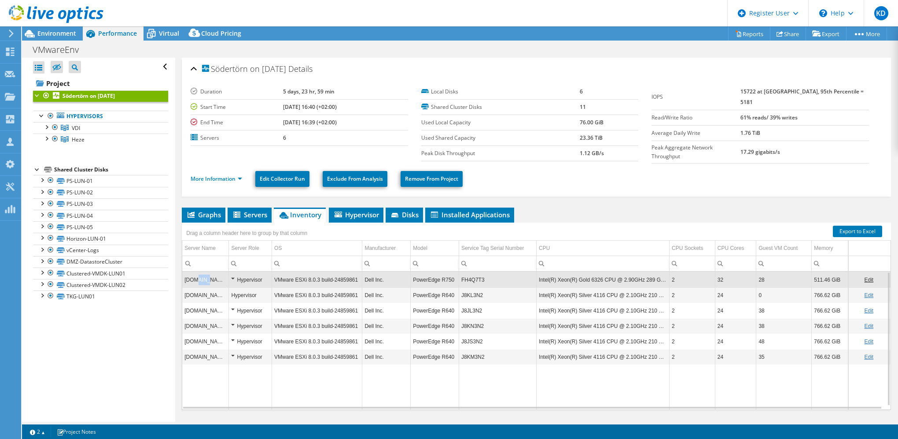
click at [199, 277] on td "[DOMAIN_NAME]" at bounding box center [205, 279] width 47 height 15
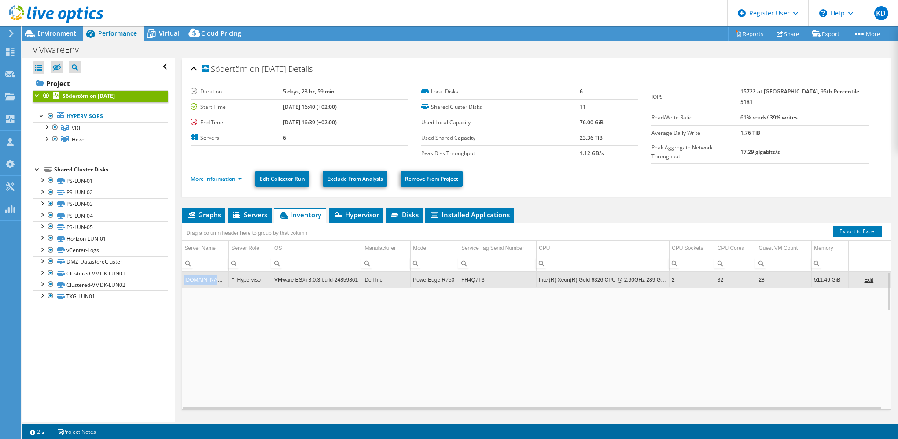
click at [199, 277] on td "[DOMAIN_NAME]" at bounding box center [205, 279] width 47 height 15
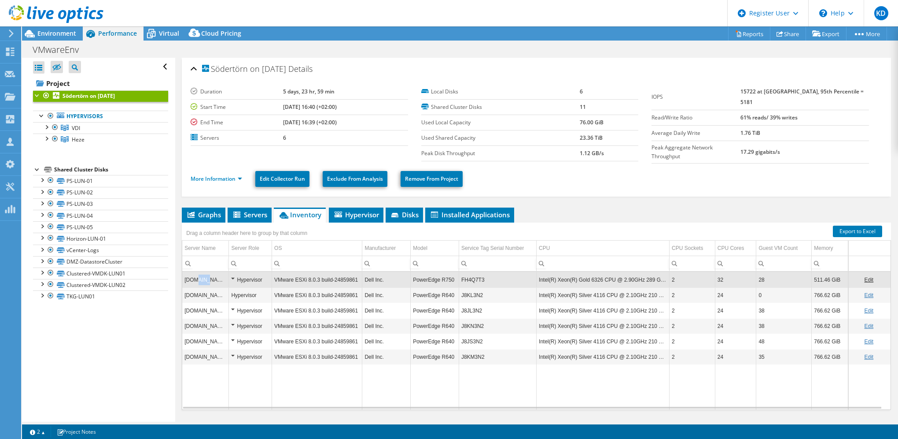
click at [199, 277] on td "[DOMAIN_NAME]" at bounding box center [205, 279] width 47 height 15
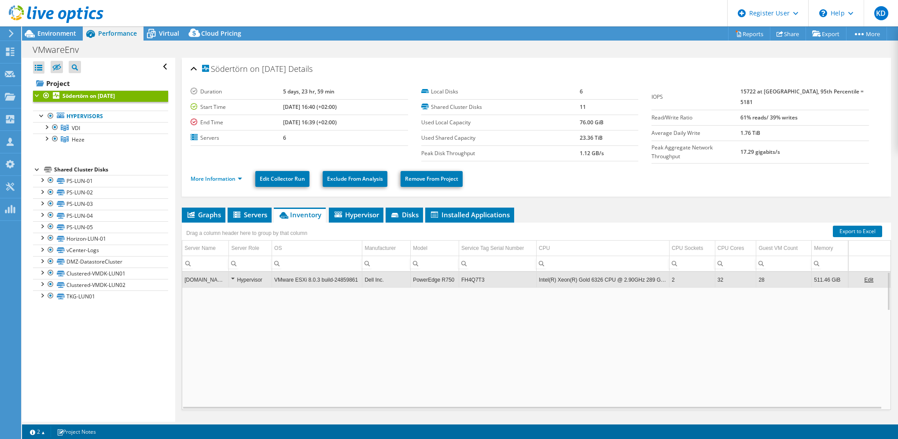
click at [199, 277] on td "[DOMAIN_NAME]" at bounding box center [205, 279] width 47 height 15
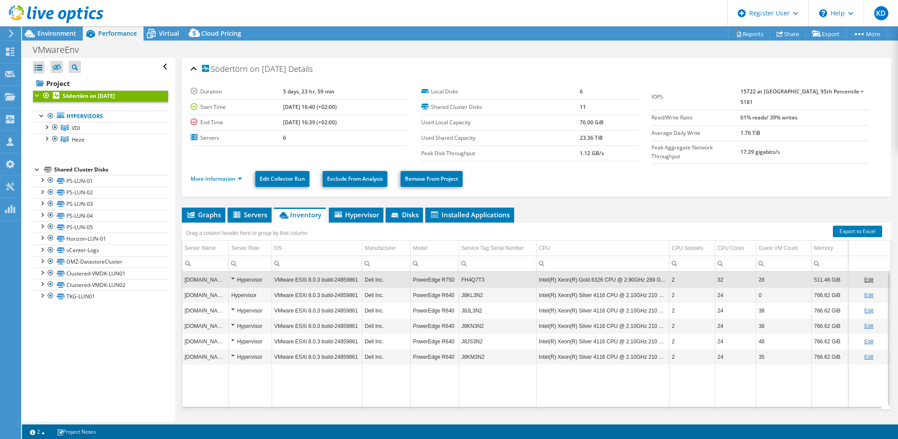
click at [199, 277] on td "[DOMAIN_NAME]" at bounding box center [205, 279] width 47 height 15
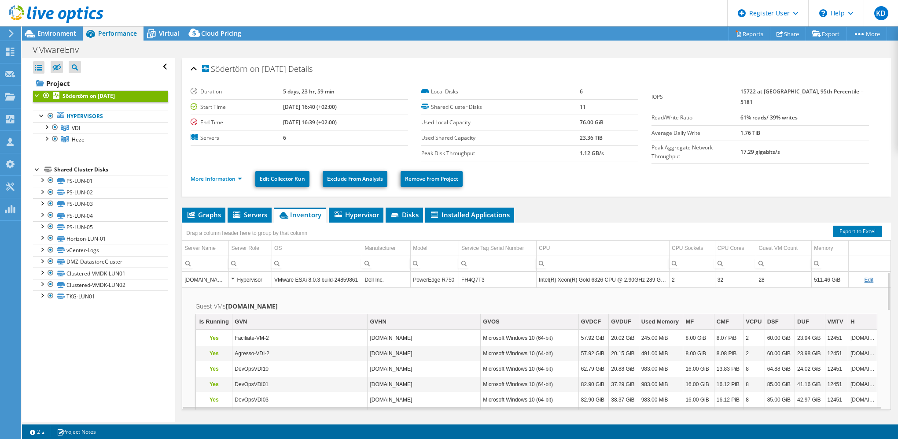
click at [199, 277] on td "[DOMAIN_NAME]" at bounding box center [205, 279] width 47 height 15
click at [214, 278] on td "[DOMAIN_NAME]" at bounding box center [205, 279] width 47 height 15
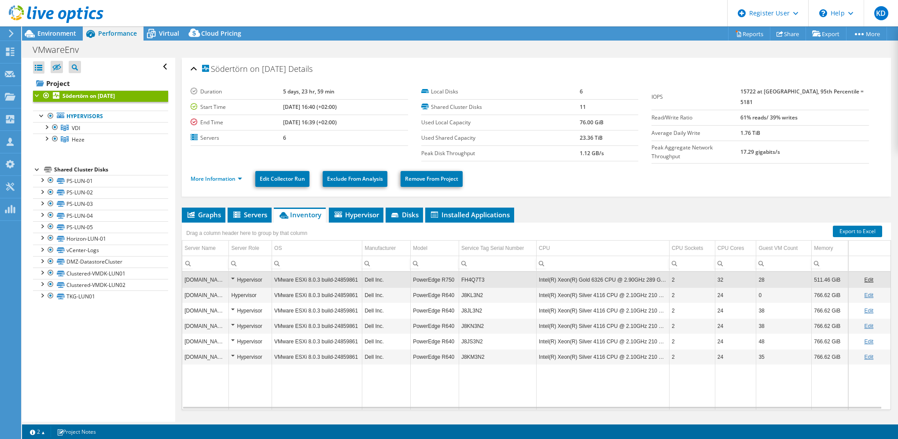
click at [202, 290] on td "[DOMAIN_NAME]" at bounding box center [205, 294] width 47 height 15
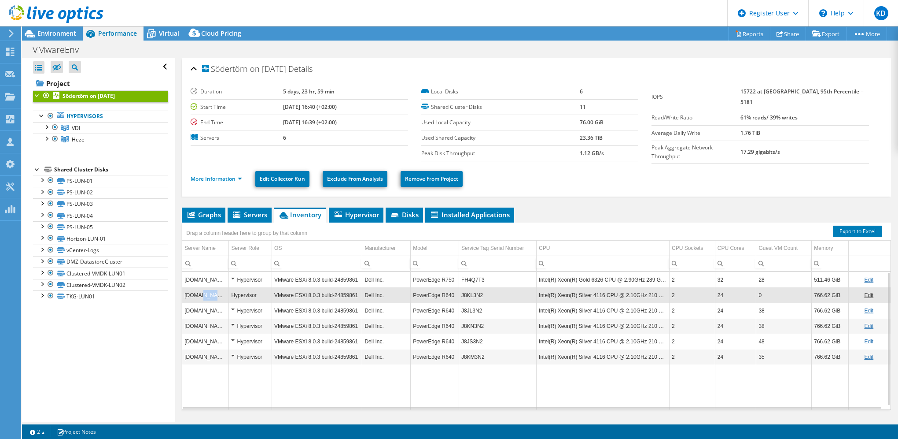
click at [202, 290] on td "[DOMAIN_NAME]" at bounding box center [205, 294] width 47 height 15
copy td "[DOMAIN_NAME]"
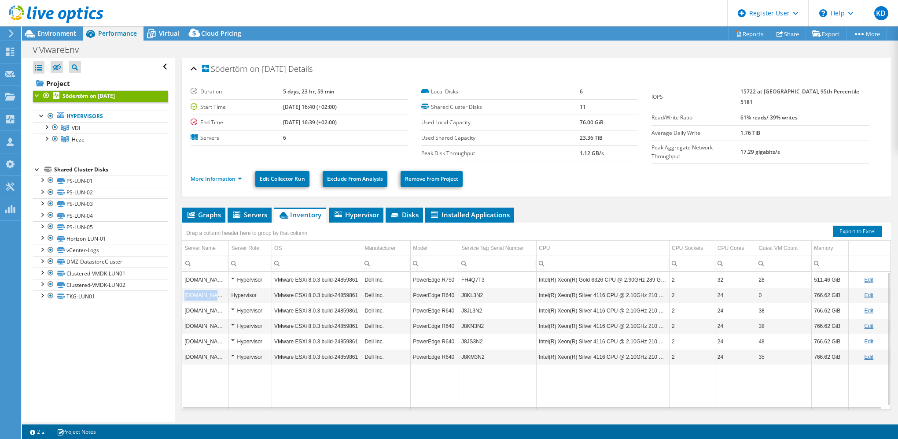
click at [202, 290] on td "[DOMAIN_NAME]" at bounding box center [205, 294] width 47 height 15
click at [201, 306] on td "[DOMAIN_NAME]" at bounding box center [205, 310] width 47 height 15
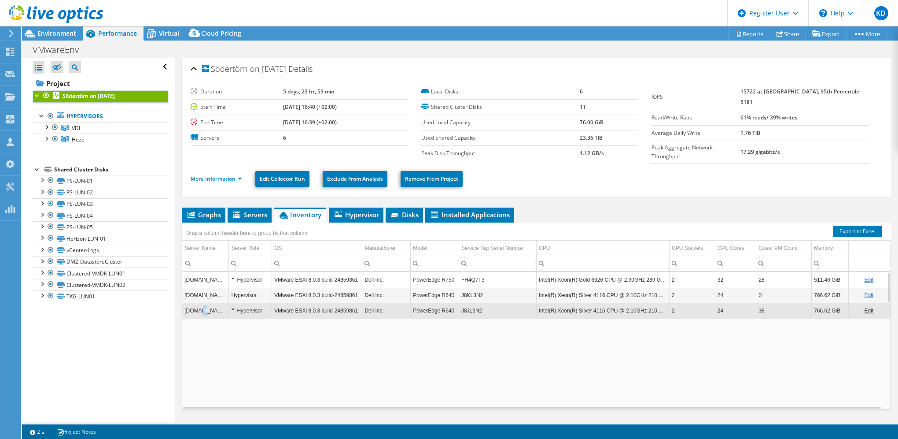
click at [201, 306] on td "[DOMAIN_NAME]" at bounding box center [205, 310] width 47 height 15
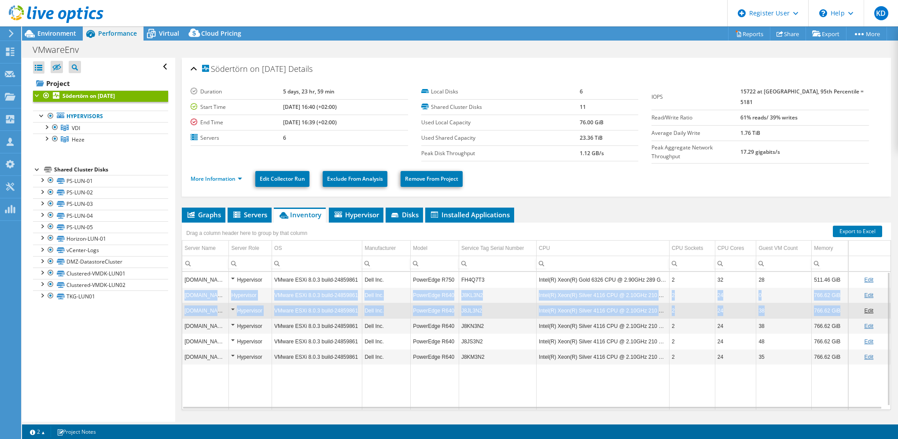
click at [201, 306] on td "[DOMAIN_NAME]" at bounding box center [205, 310] width 47 height 15
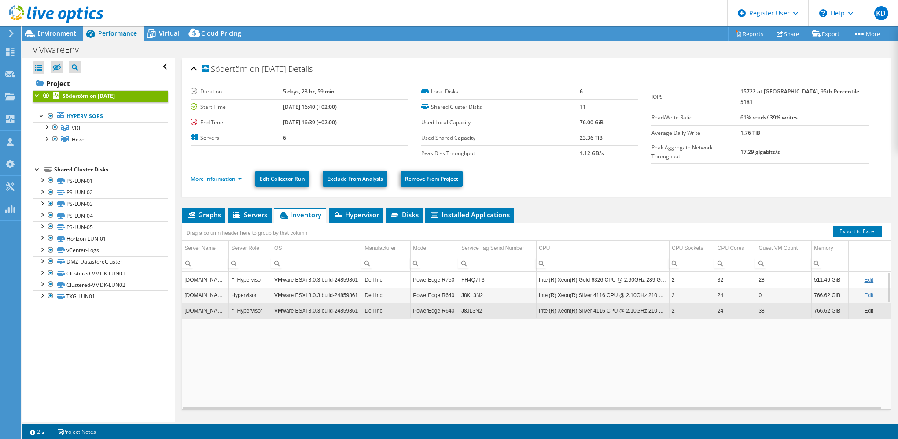
click at [201, 306] on td "[DOMAIN_NAME]" at bounding box center [205, 310] width 47 height 15
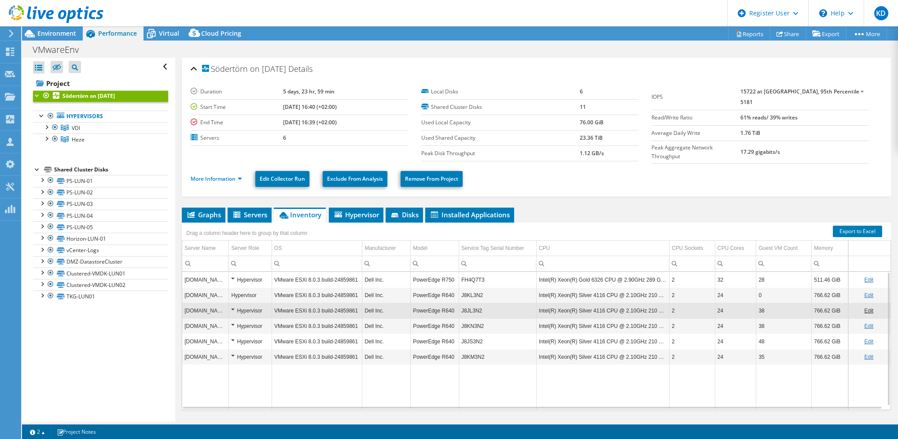
click at [201, 306] on td "[DOMAIN_NAME]" at bounding box center [205, 310] width 47 height 15
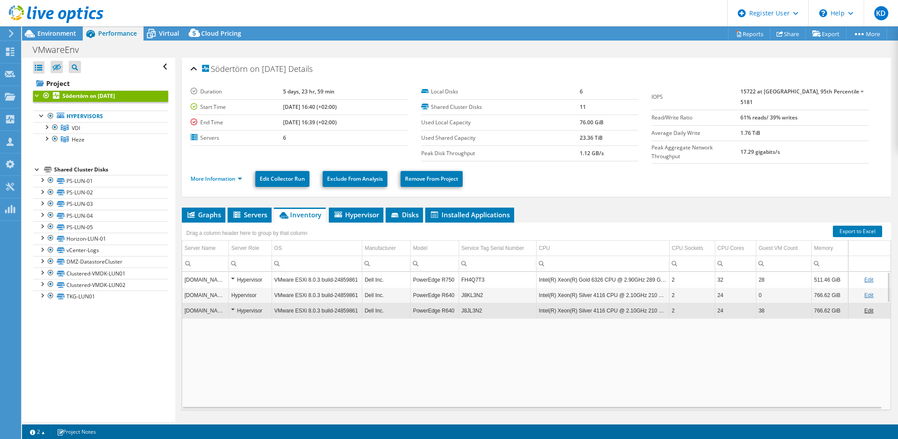
click at [201, 306] on td "[DOMAIN_NAME]" at bounding box center [205, 310] width 47 height 15
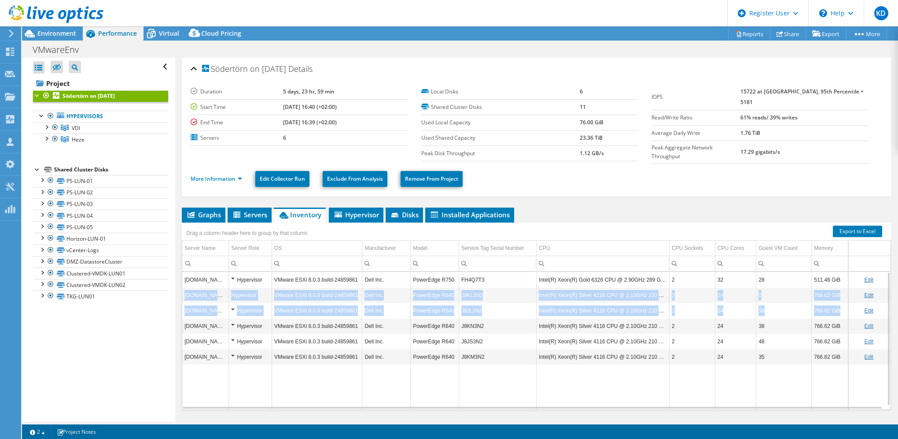
click at [201, 306] on td "[DOMAIN_NAME]" at bounding box center [205, 310] width 47 height 15
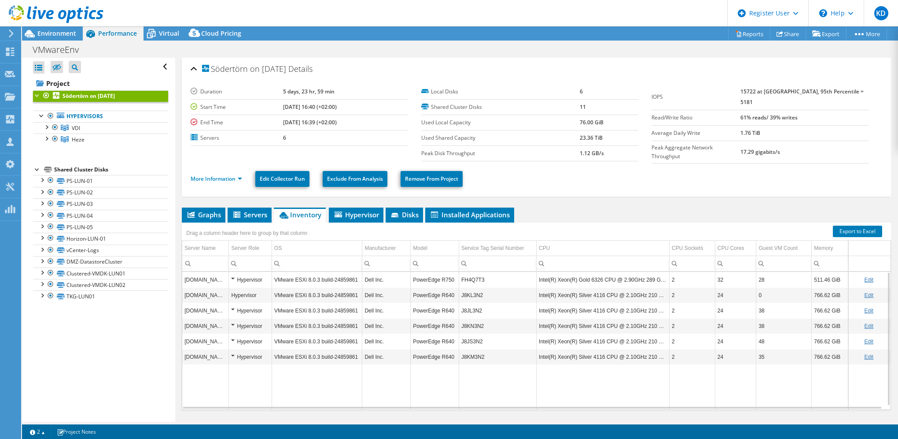
click at [198, 323] on td "[DOMAIN_NAME]" at bounding box center [205, 325] width 47 height 15
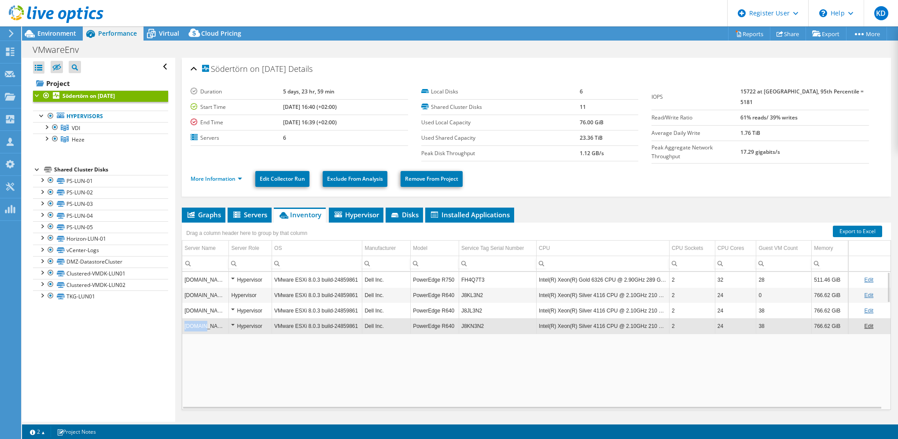
click at [198, 323] on td "[DOMAIN_NAME]" at bounding box center [205, 325] width 47 height 15
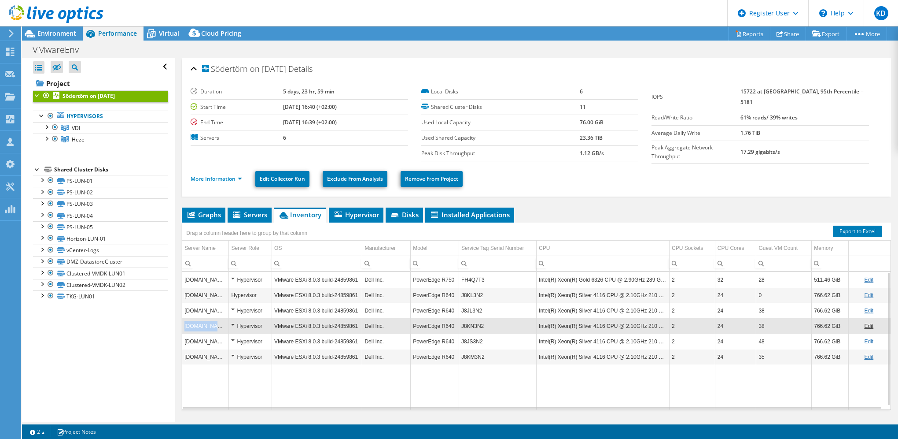
copy td "[DOMAIN_NAME]"
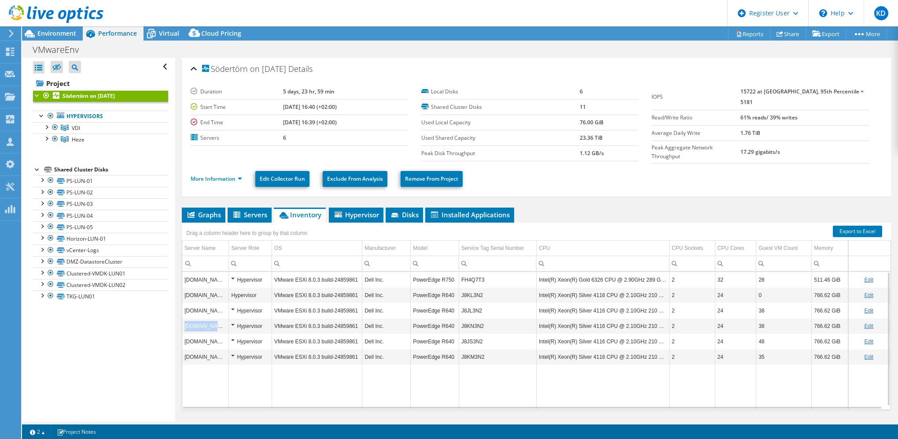
click at [198, 322] on td "[DOMAIN_NAME]" at bounding box center [205, 325] width 47 height 15
click at [200, 335] on td "[DOMAIN_NAME]" at bounding box center [205, 340] width 47 height 15
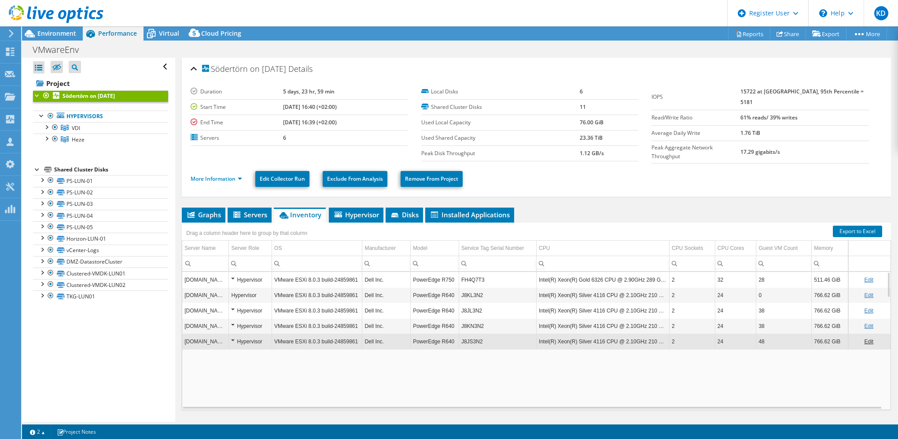
click at [200, 335] on td "[DOMAIN_NAME]" at bounding box center [205, 340] width 47 height 15
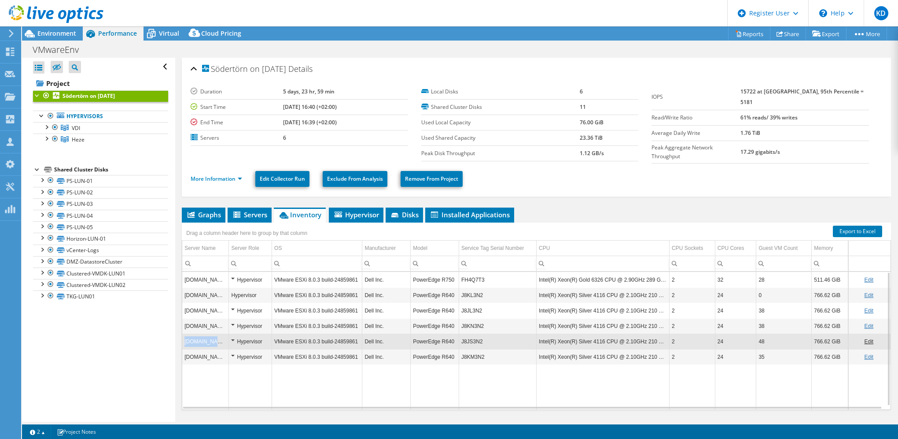
click at [200, 335] on td "[DOMAIN_NAME]" at bounding box center [205, 340] width 47 height 15
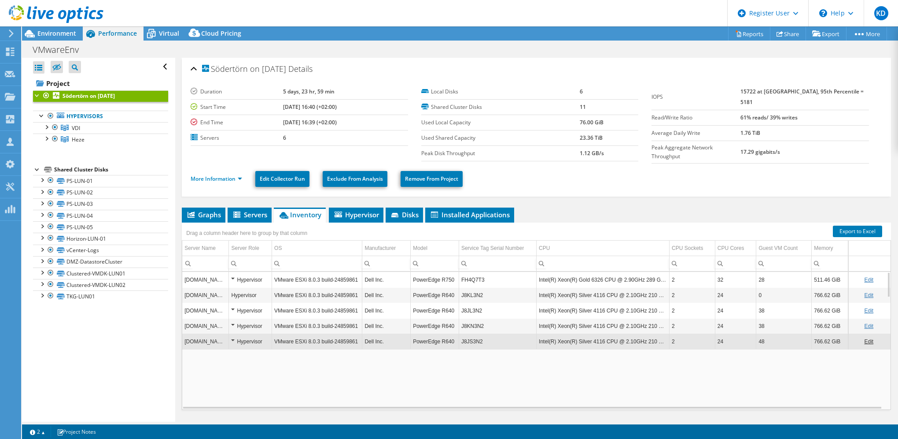
click at [200, 335] on td "[DOMAIN_NAME]" at bounding box center [205, 340] width 47 height 15
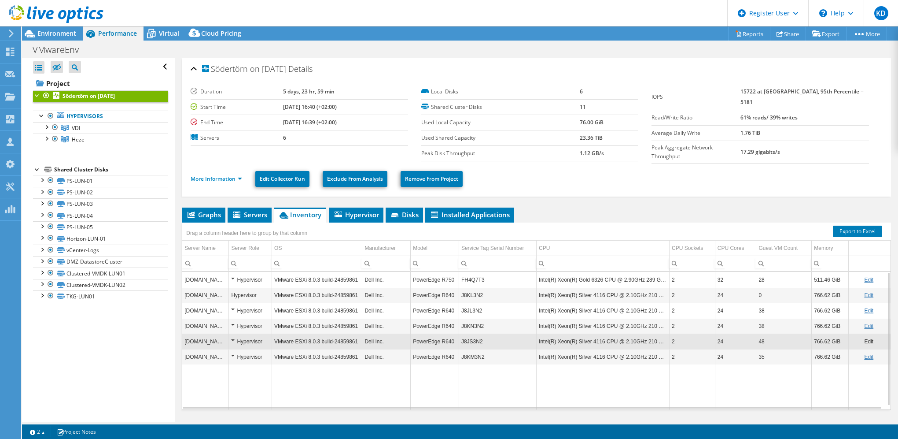
click at [200, 335] on td "[DOMAIN_NAME]" at bounding box center [205, 340] width 47 height 15
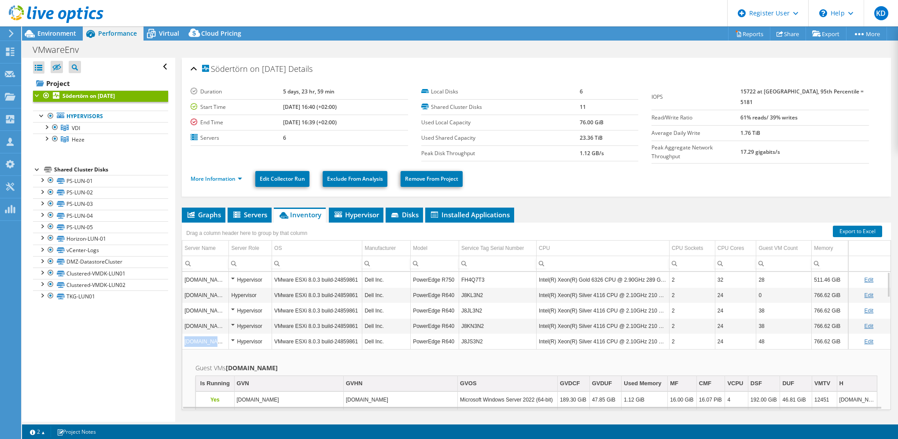
click at [200, 335] on td "[DOMAIN_NAME]" at bounding box center [205, 340] width 47 height 15
click at [199, 336] on td "[DOMAIN_NAME]" at bounding box center [205, 340] width 47 height 15
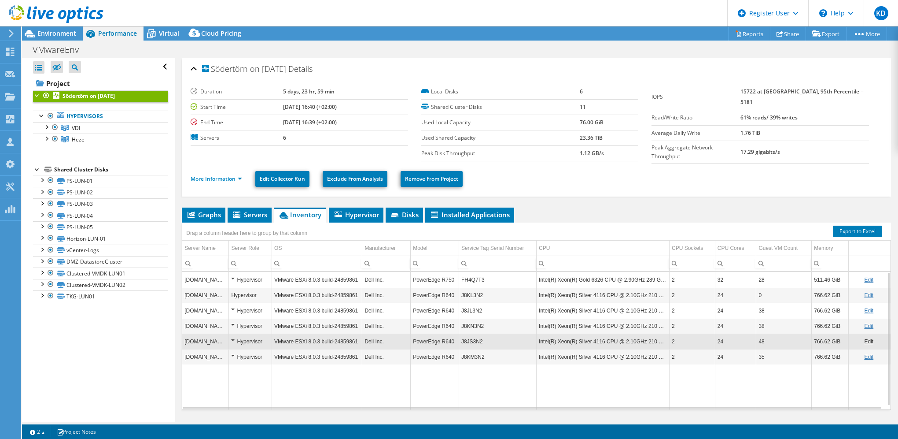
click at [195, 355] on td "[DOMAIN_NAME]" at bounding box center [205, 356] width 47 height 15
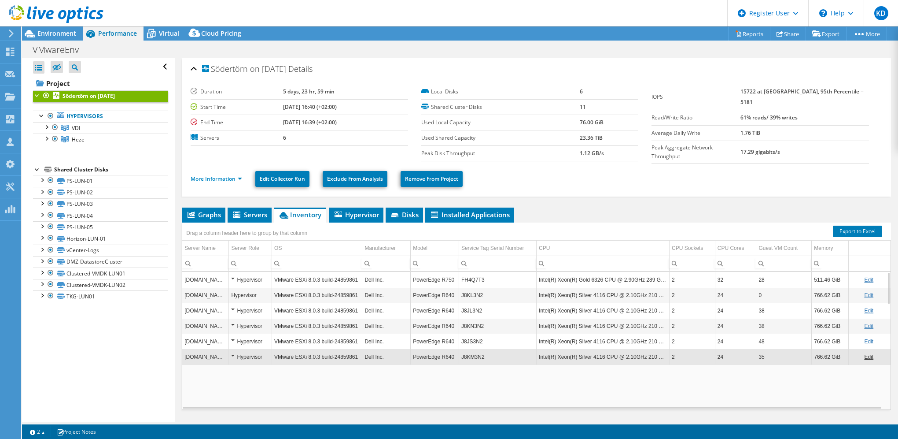
click at [195, 353] on td "[DOMAIN_NAME]" at bounding box center [205, 356] width 47 height 15
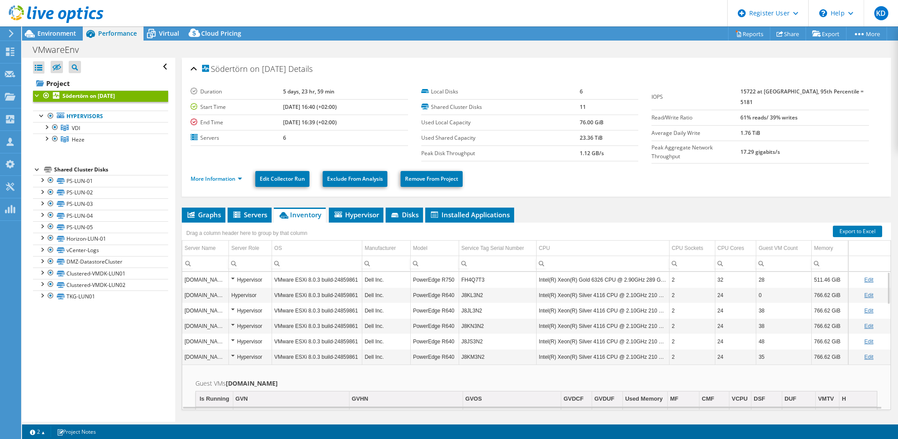
click at [195, 353] on td "[DOMAIN_NAME]" at bounding box center [205, 356] width 47 height 15
click at [158, 37] on icon at bounding box center [151, 33] width 15 height 15
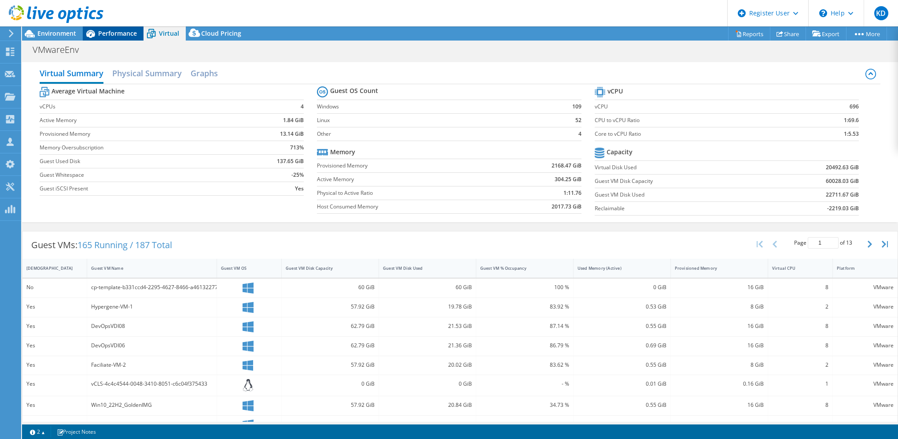
click at [129, 33] on span "Performance" at bounding box center [117, 33] width 39 height 8
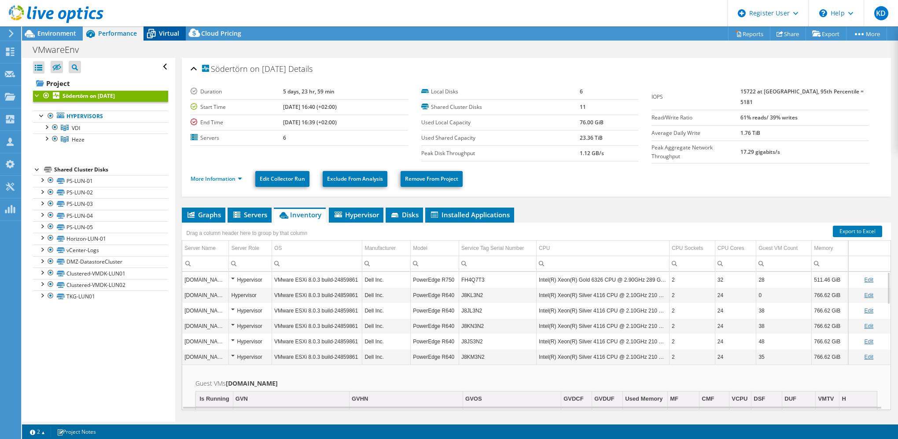
click at [159, 27] on div "Virtual" at bounding box center [165, 33] width 42 height 14
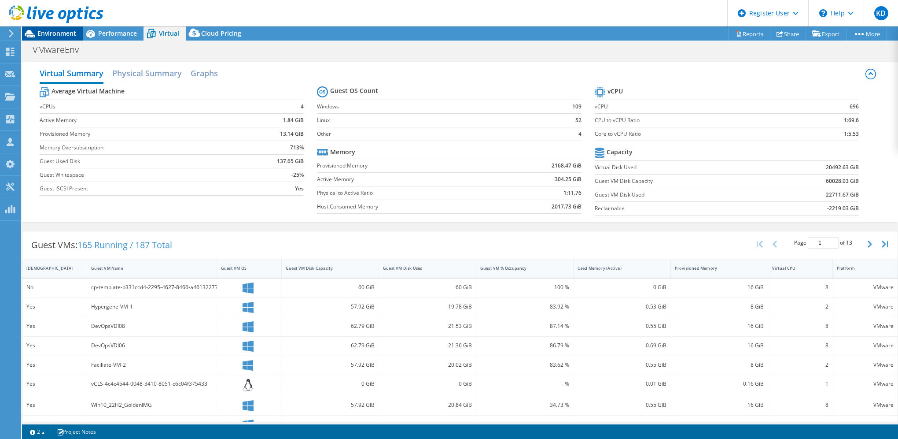
click at [63, 32] on span "Environment" at bounding box center [56, 33] width 39 height 8
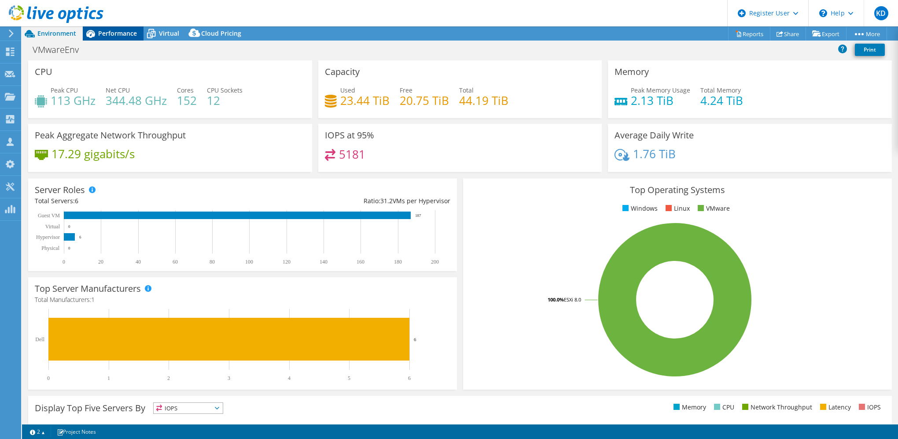
click at [102, 32] on span "Performance" at bounding box center [117, 33] width 39 height 8
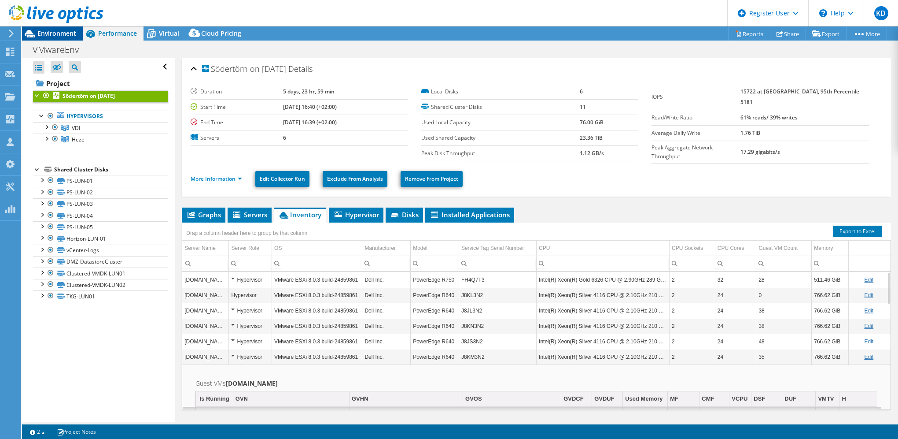
click at [67, 30] on span "Environment" at bounding box center [56, 33] width 39 height 8
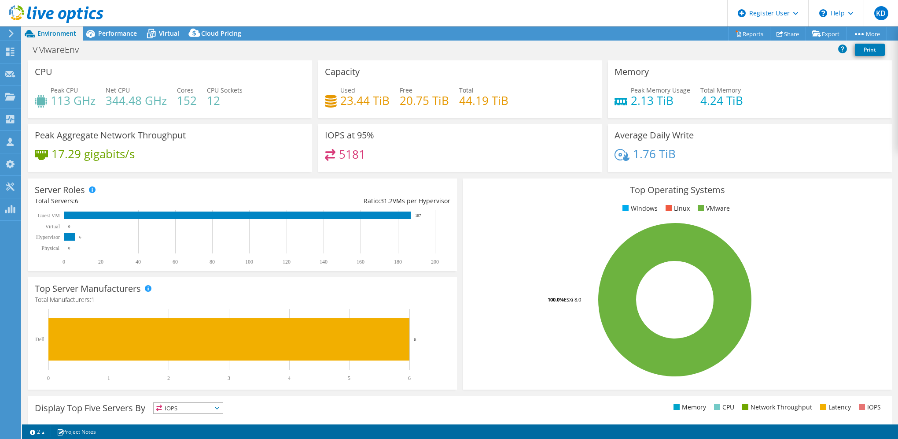
click at [307, 189] on div "Server Roles Physical Servers represent bare metal servers that were targets of…" at bounding box center [242, 224] width 429 height 92
click at [116, 35] on span "Performance" at bounding box center [117, 33] width 39 height 8
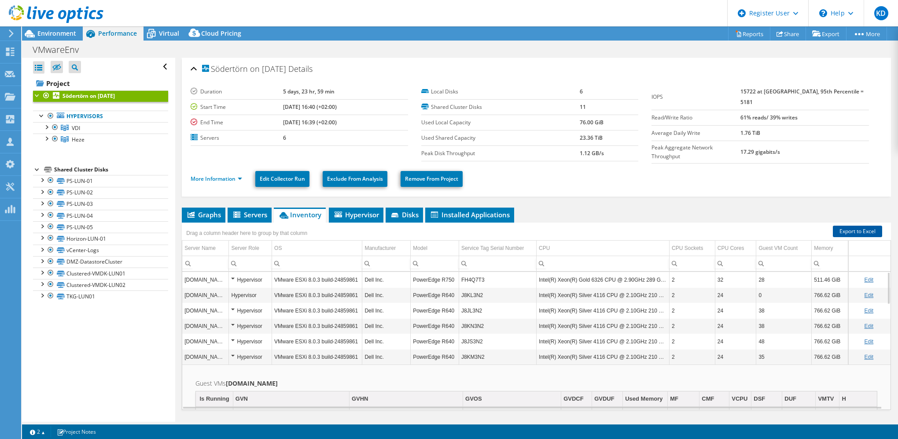
click at [863, 228] on link "Export to Excel" at bounding box center [857, 231] width 49 height 11
click at [377, 211] on span "Hypervisor" at bounding box center [356, 214] width 46 height 9
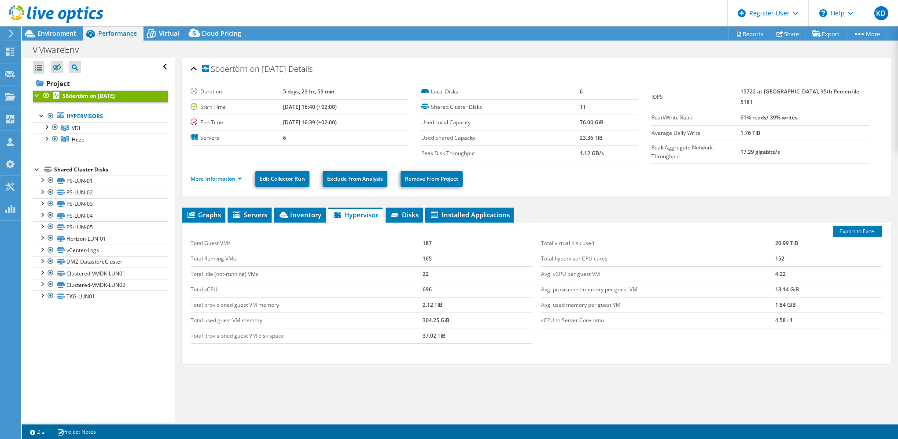
click at [425, 213] on ul "Graphs Servers Inventory Hypervisor Disks Cluster Disks Installed Applications" at bounding box center [537, 214] width 710 height 15
click at [415, 213] on span "Disks" at bounding box center [404, 214] width 29 height 9
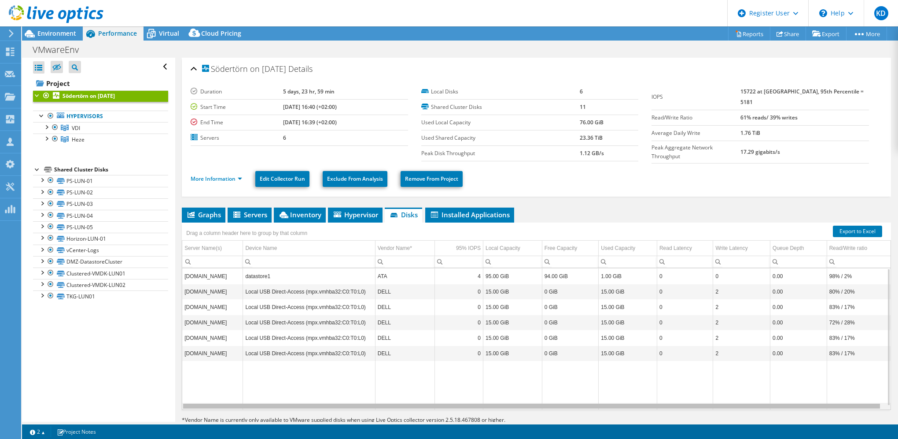
drag, startPoint x: 823, startPoint y: 403, endPoint x: 532, endPoint y: 393, distance: 290.8
click at [631, 400] on body "KD Dell User [PERSON_NAME] [PERSON_NAME][EMAIL_ADDRESS][DOMAIN_NAME] Dell My Pr…" at bounding box center [449, 219] width 898 height 439
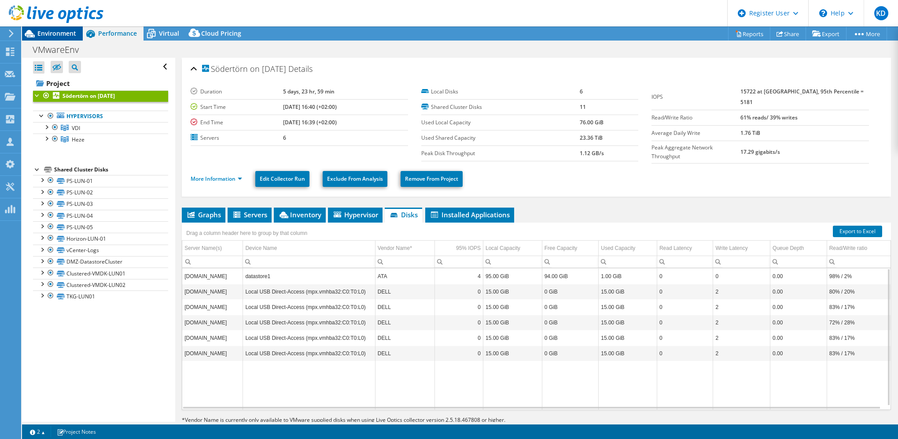
click at [62, 33] on span "Environment" at bounding box center [56, 33] width 39 height 8
